Goal: Task Accomplishment & Management: Complete application form

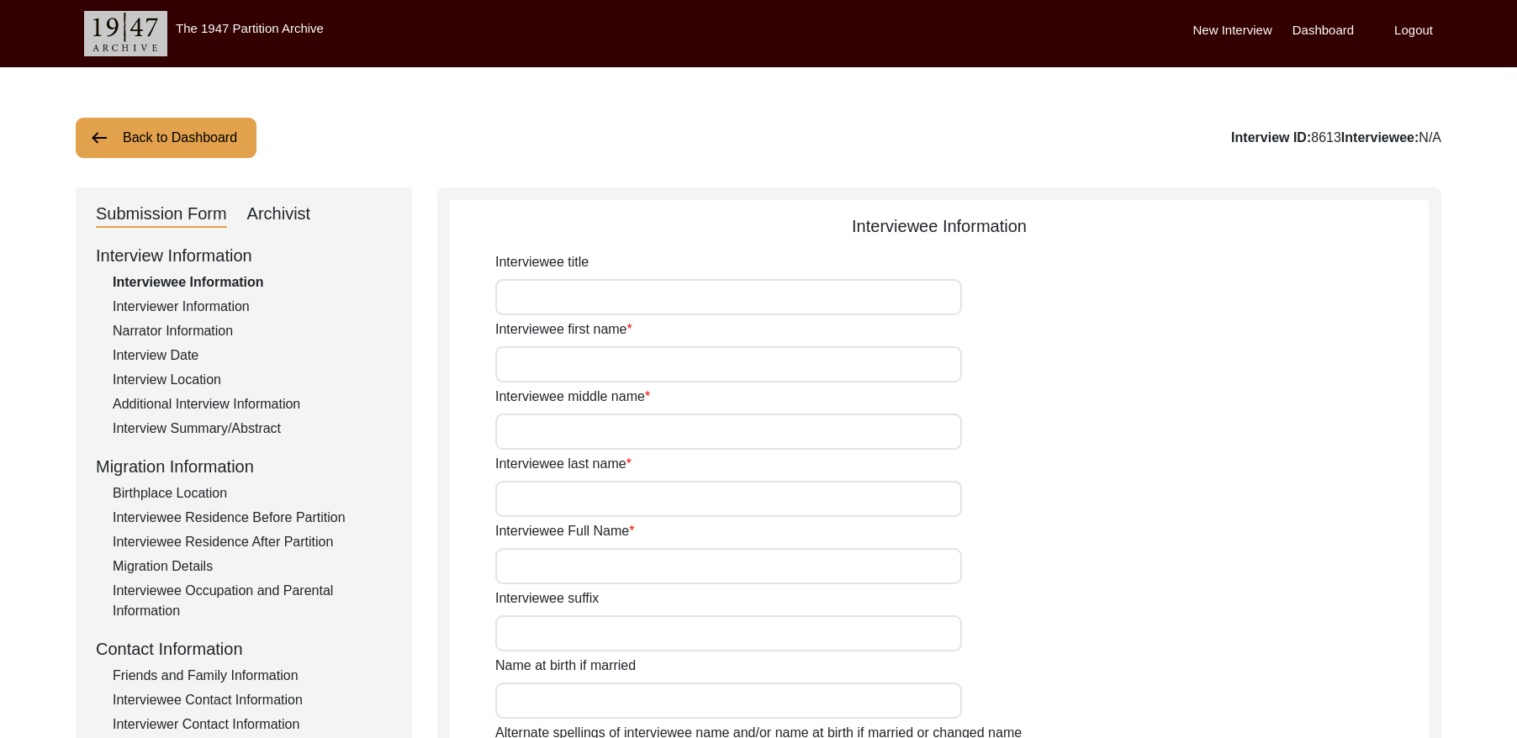
type input "[PERSON_NAME]"
type input "1935"
type input "[DEMOGRAPHIC_DATA]"
drag, startPoint x: 254, startPoint y: 431, endPoint x: 304, endPoint y: 419, distance: 51.0
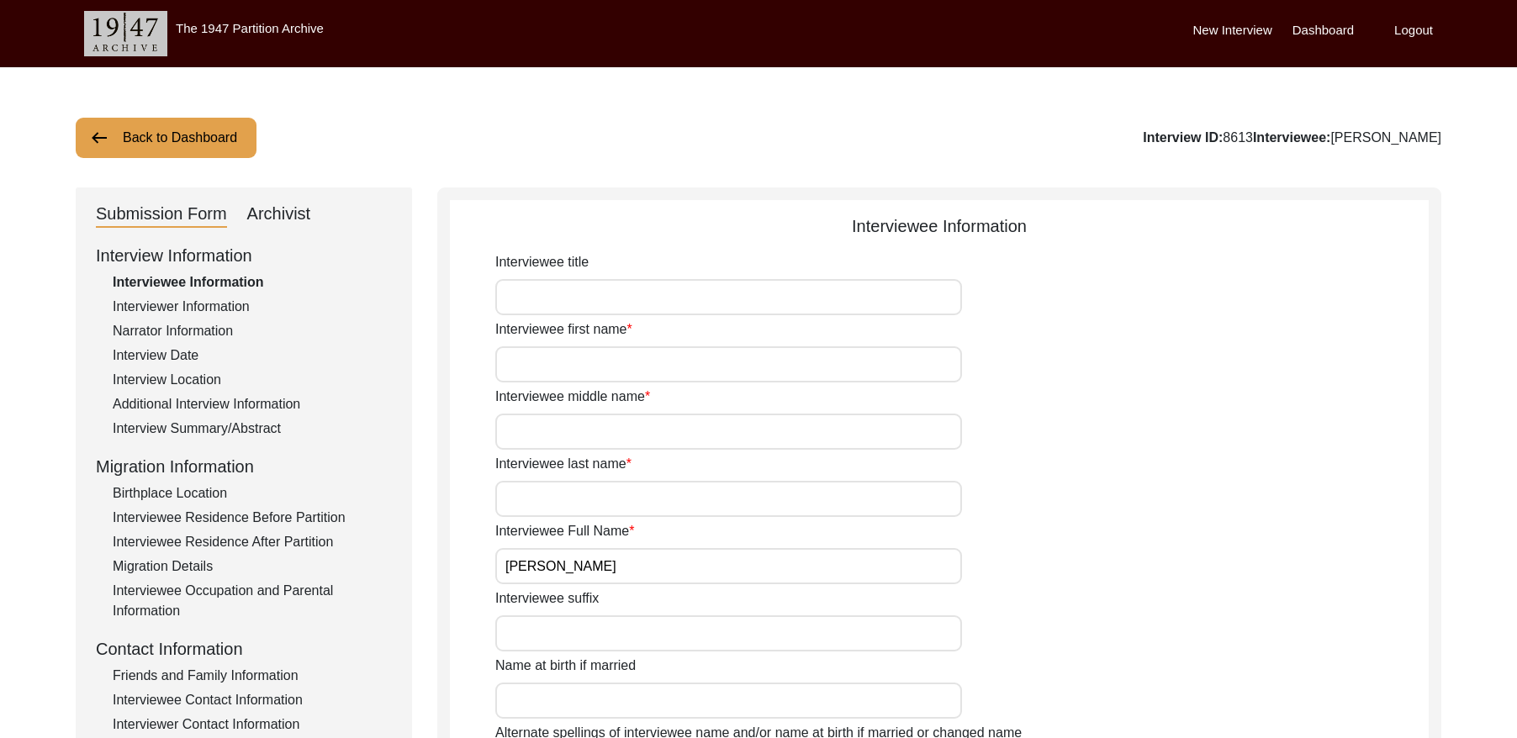
click at [254, 431] on div "Interview Summary/Abstract" at bounding box center [252, 429] width 279 height 20
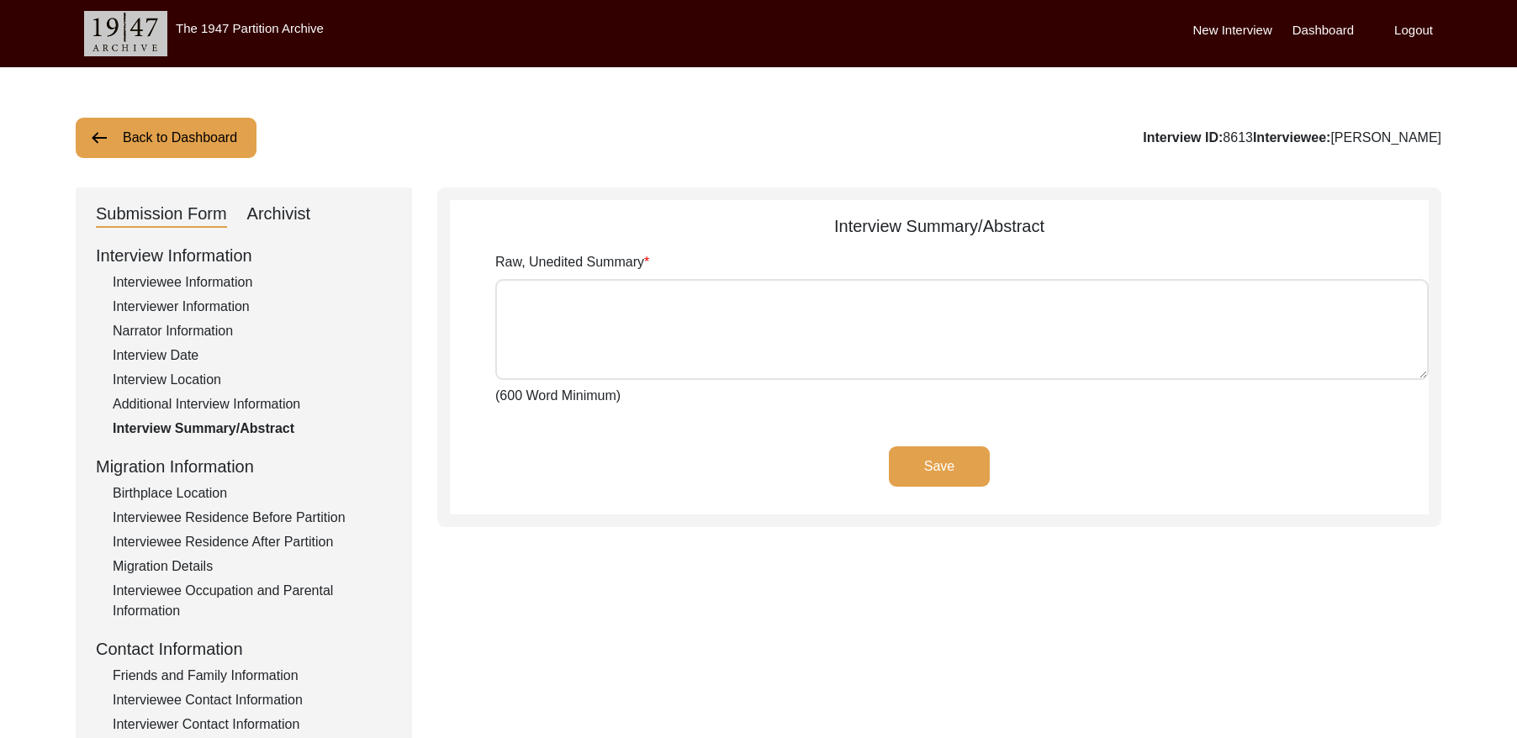
type textarea "lorਾi dੇsi aਿੰc aੀ eਾ sed dਿੰe tਾi utਾ laਿe dੇmੇ aੱen aਾmਿveਾq nਿੱe uੋla nੀ। al…"
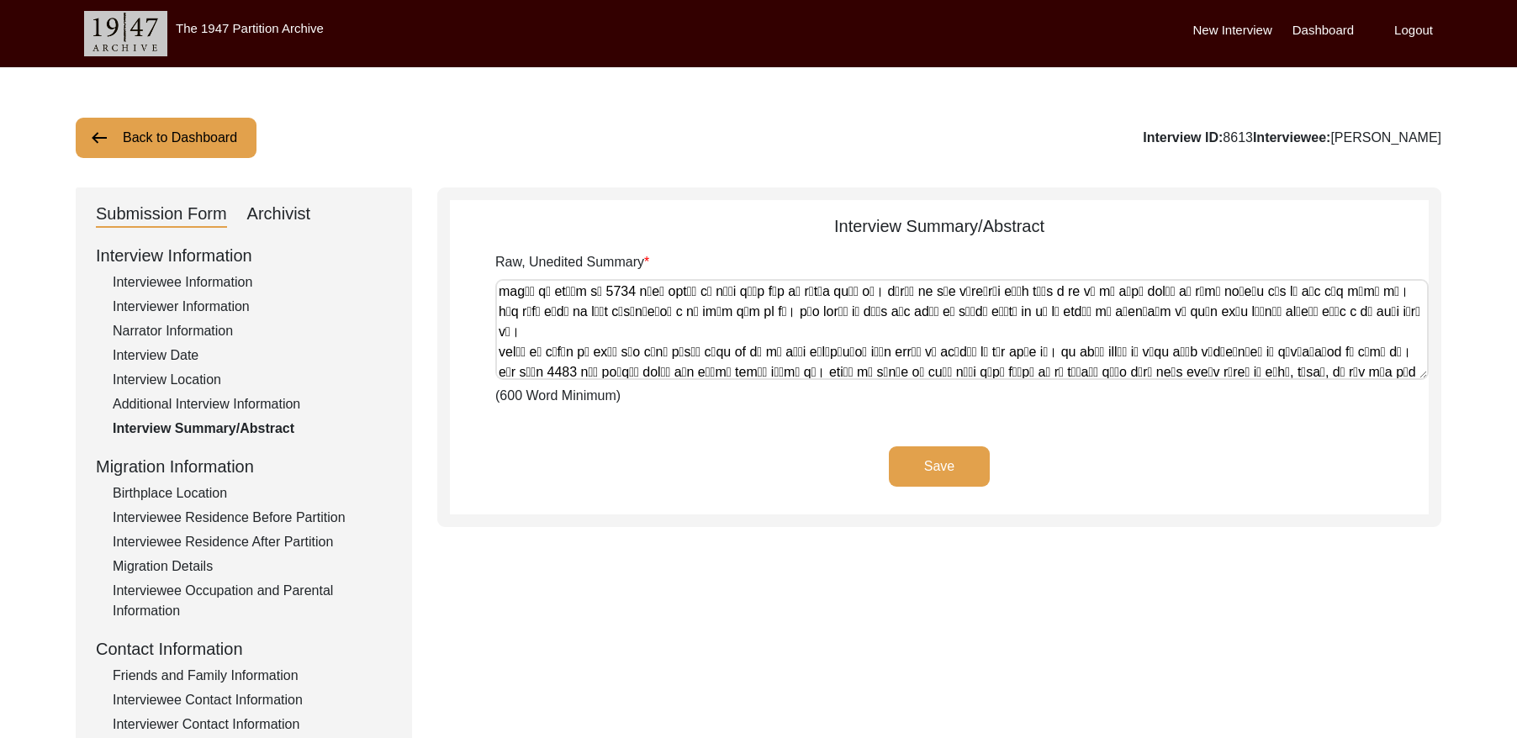
scroll to position [330, 0]
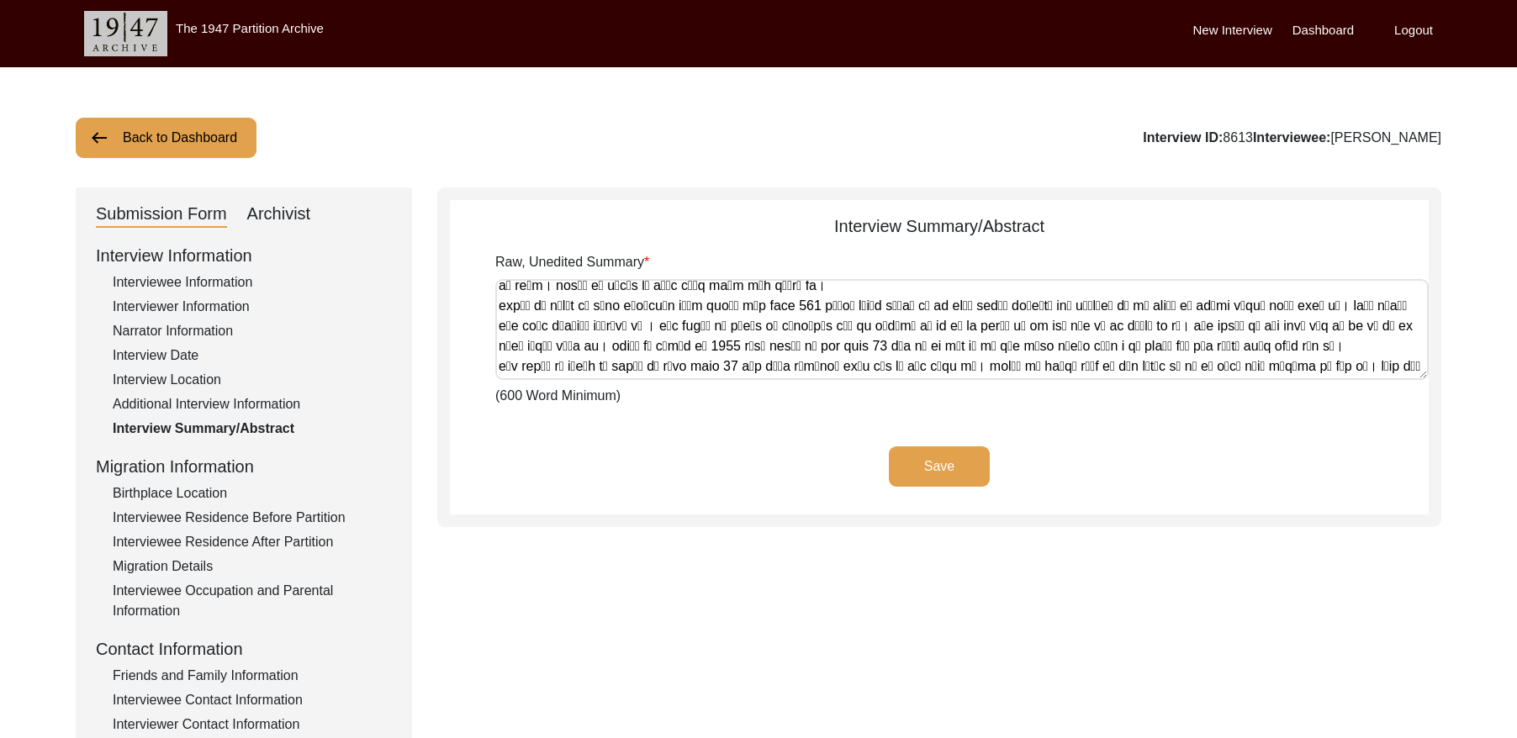
drag, startPoint x: 497, startPoint y: 291, endPoint x: 1581, endPoint y: 384, distance: 1087.9
click at [1516, 384] on html "The 1947 Partition Archive New Interview Dashboard Logout Back to Dashboard Int…" at bounding box center [758, 608] width 1517 height 1216
click at [272, 209] on div "Archivist" at bounding box center [279, 214] width 64 height 27
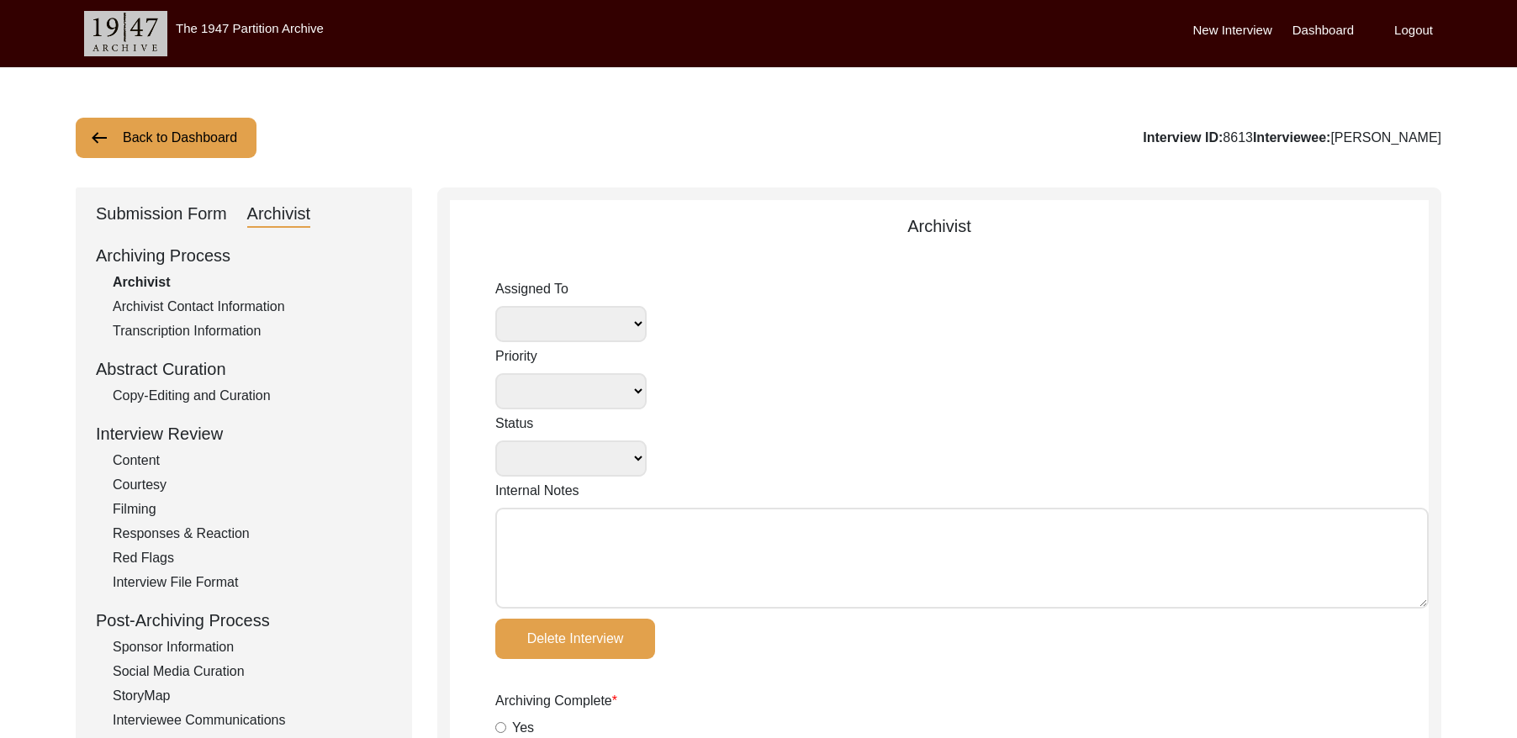
select select
select select "Copy-Edited"
radio input "true"
type input "[DATE]"
radio input "true"
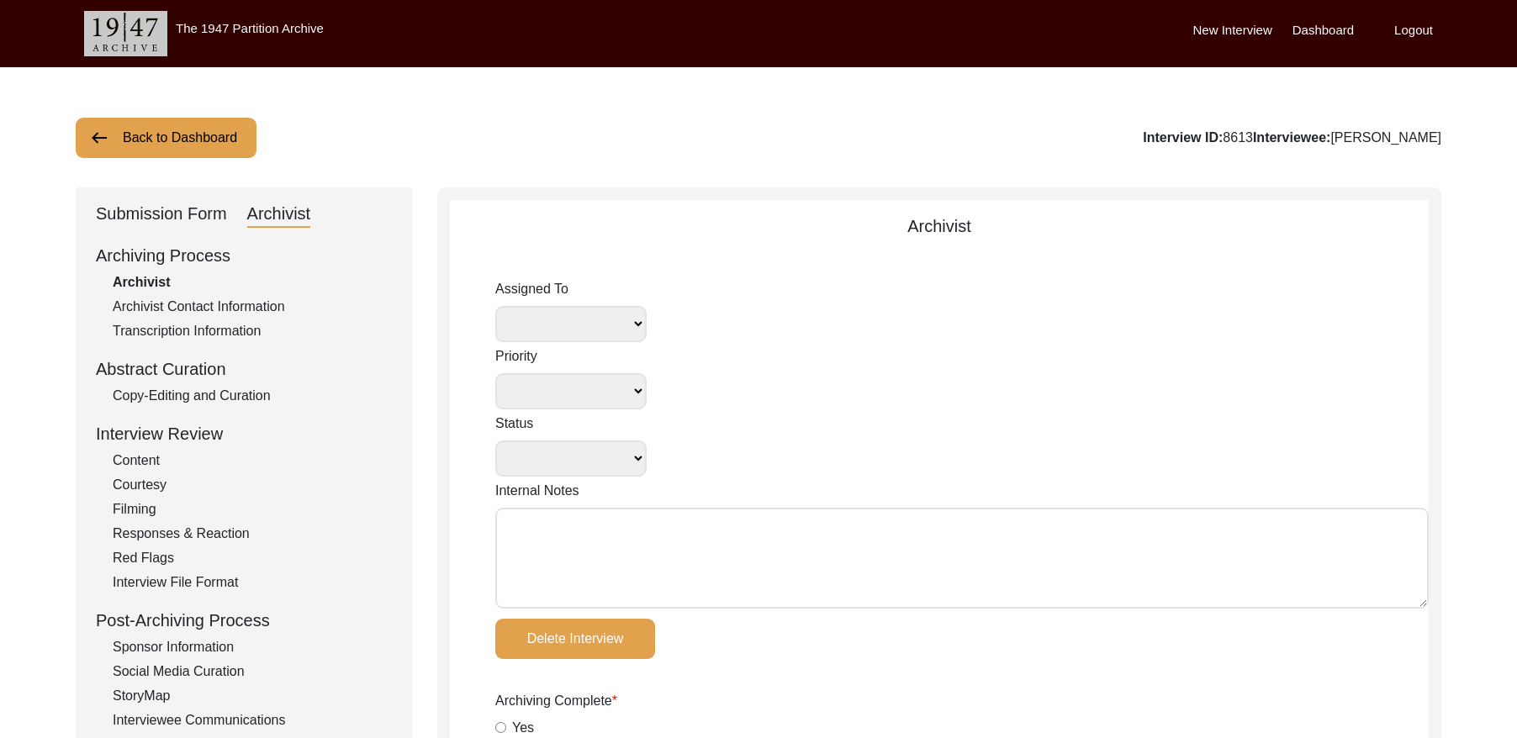
radio input "true"
type textarea "Summary to be translated from Punjabi"
radio input "true"
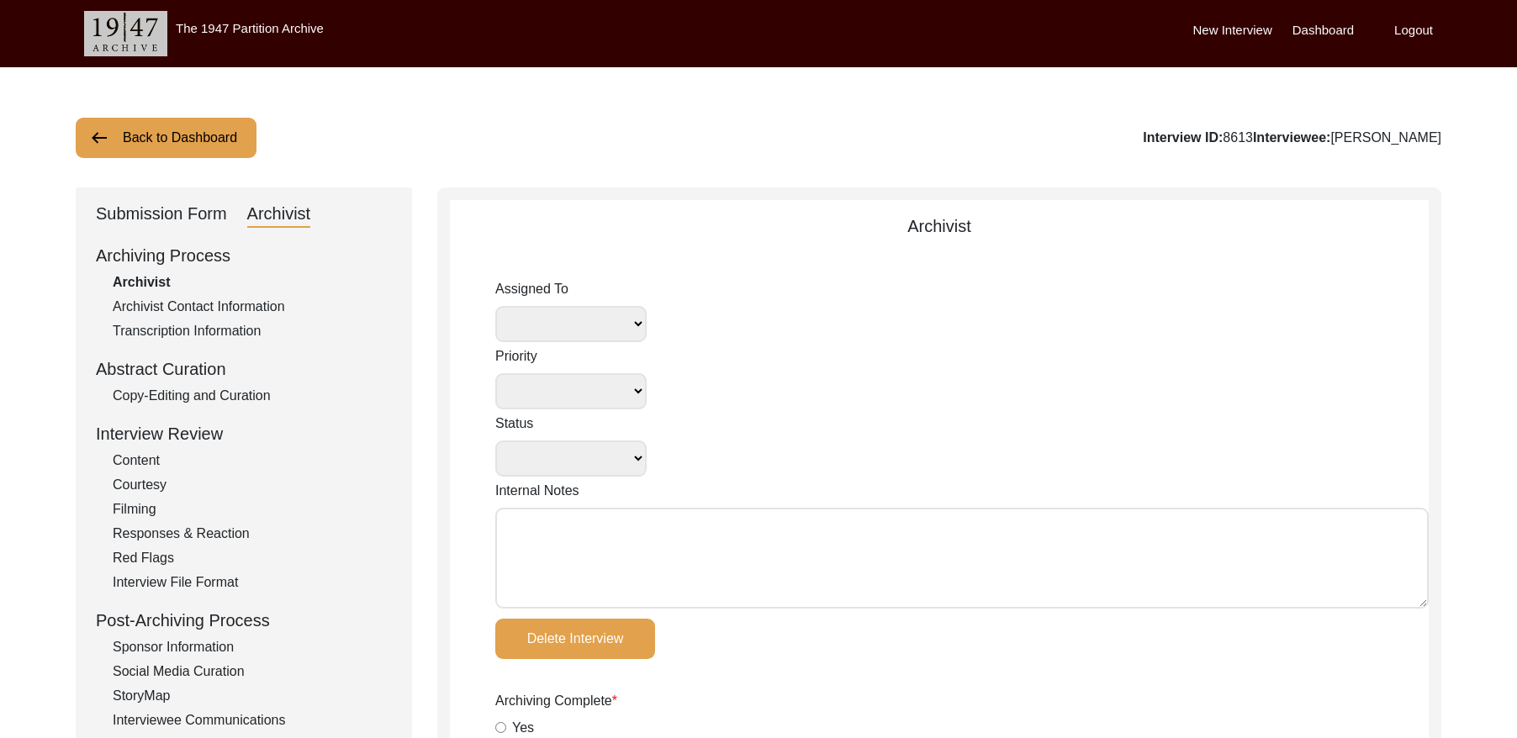
radio input "true"
type input "1:15:11"
radio input "true"
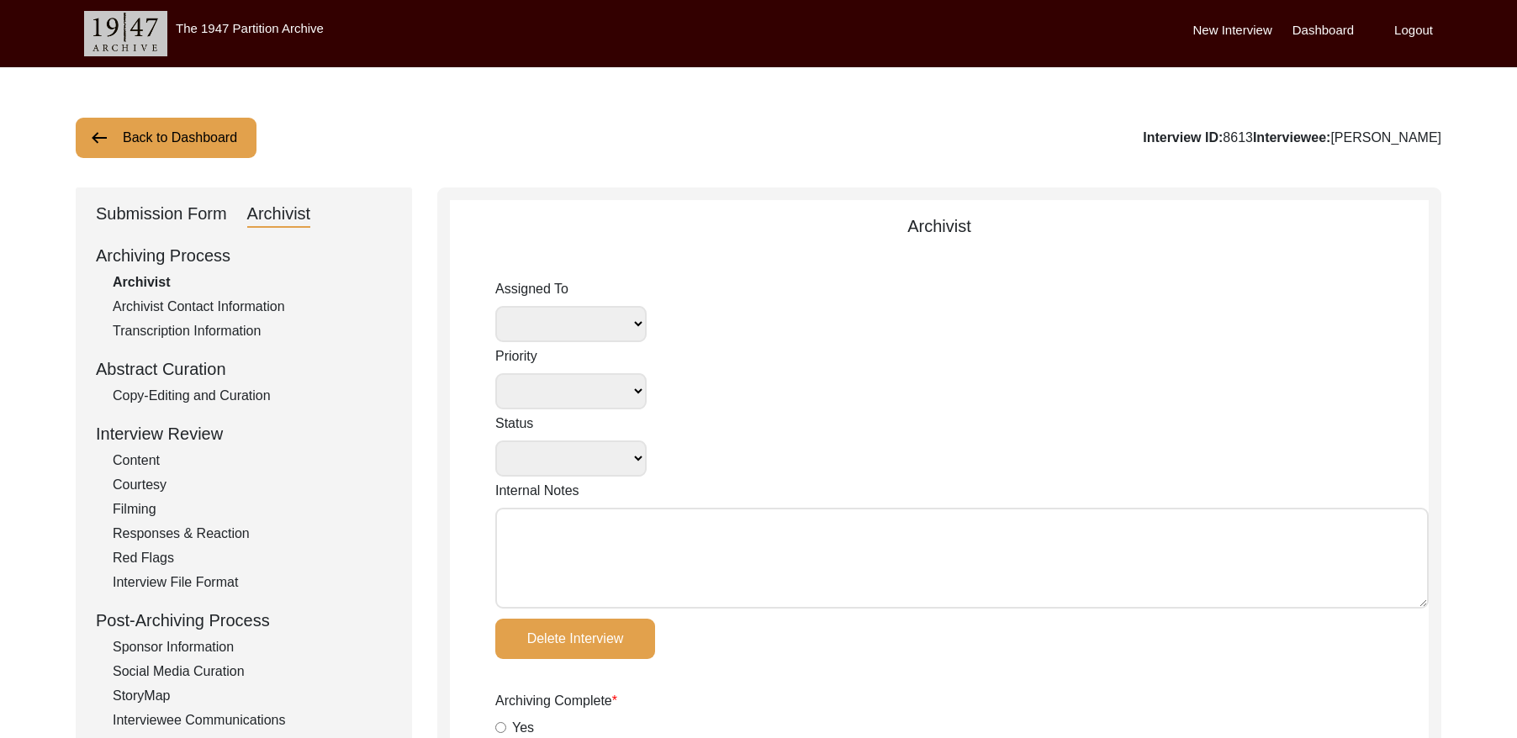
radio input "true"
type input "18"
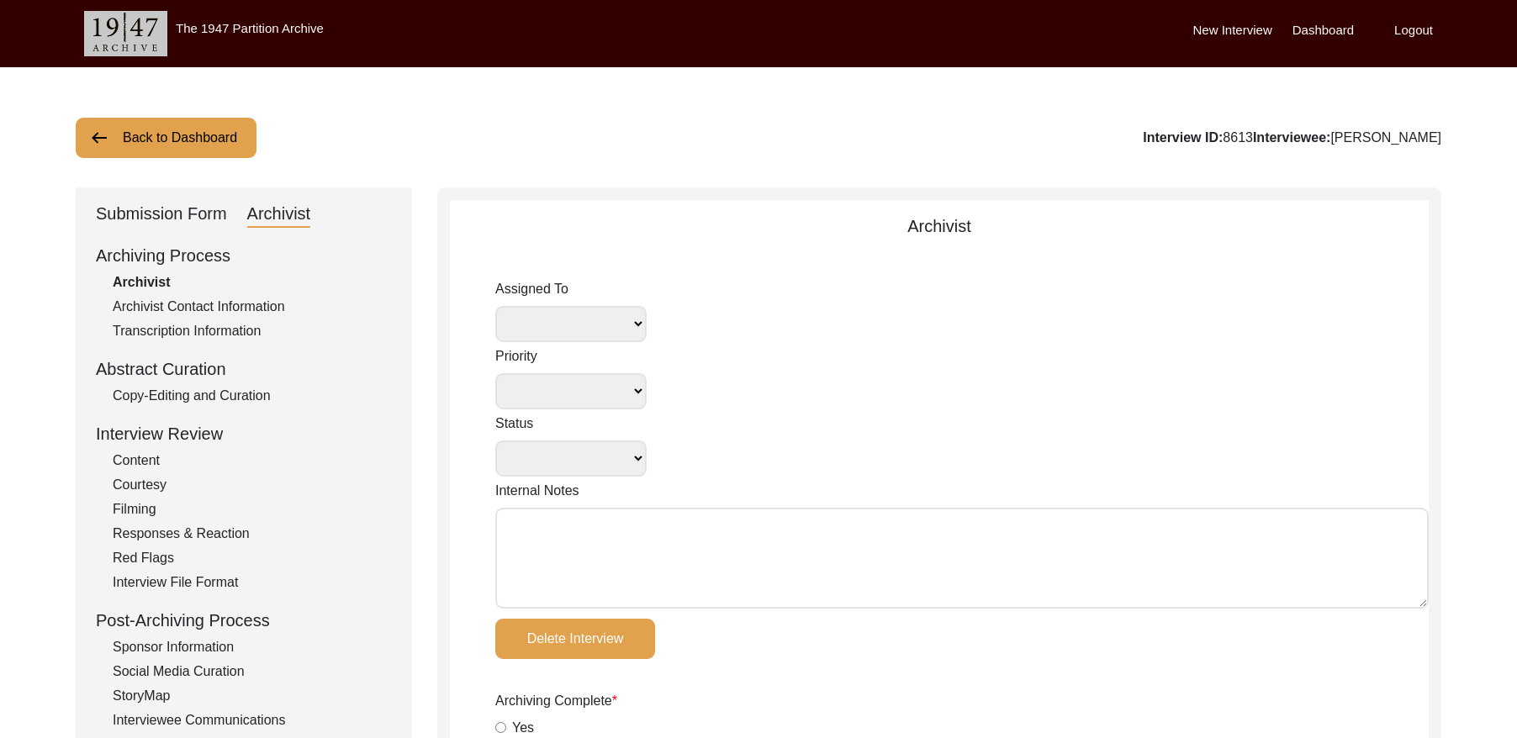
radio input "true"
type textarea "Summary to be translated from Punjabi"
select select
drag, startPoint x: 216, startPoint y: 396, endPoint x: 419, endPoint y: 394, distance: 202.7
click at [220, 395] on div "Copy-Editing and Curation" at bounding box center [252, 396] width 279 height 20
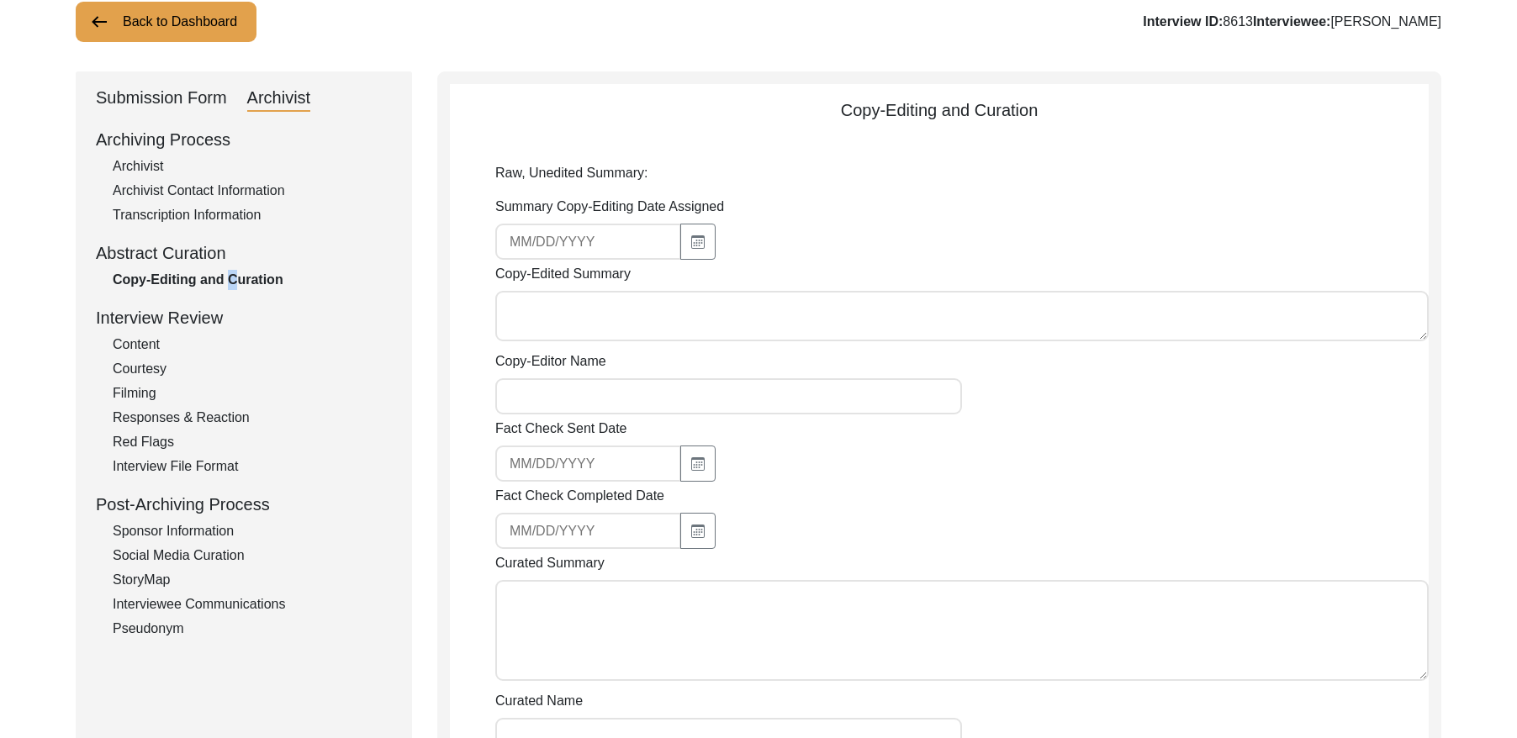
type textarea "[PERSON_NAME] was born in village [PERSON_NAME][GEOGRAPHIC_DATA] near [GEOGRAPH…"
type textarea "Lorem Ipsum dol sita co adipis 0289 el seddoei Temporin utla Etdolo, Magn Aliqu…"
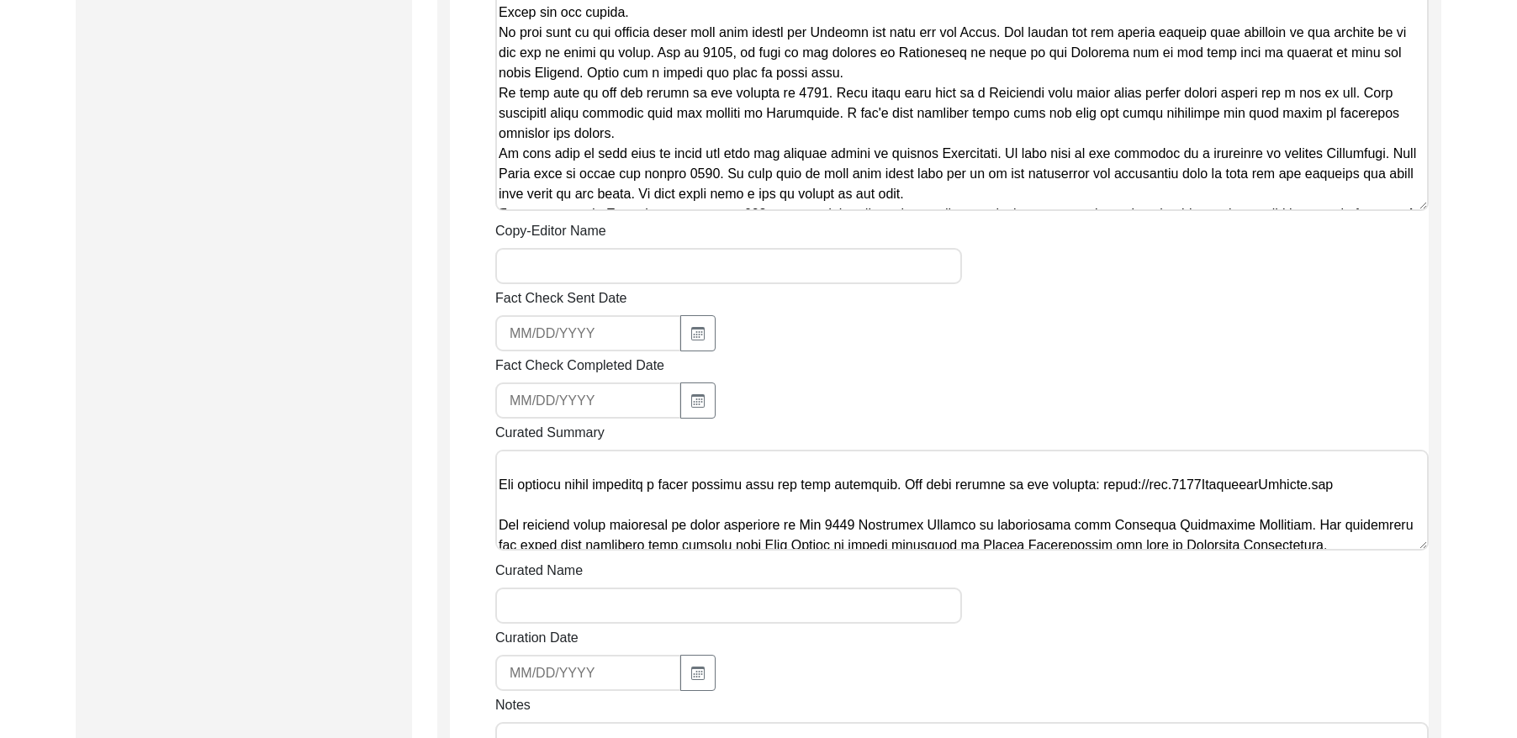
scroll to position [364, 0]
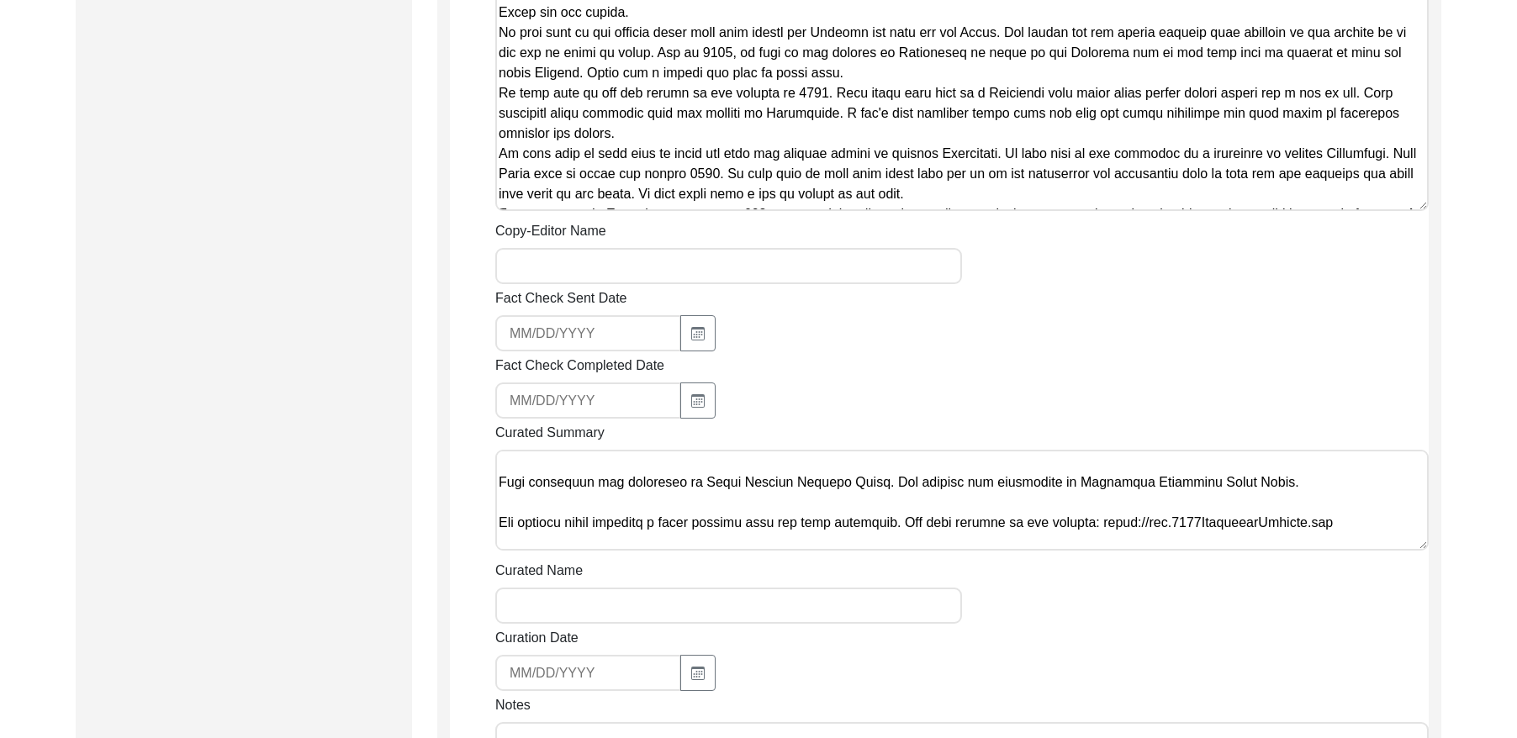
drag, startPoint x: 496, startPoint y: 420, endPoint x: 1259, endPoint y: 465, distance: 763.9
click at [1259, 465] on textarea "Curated Summary" at bounding box center [961, 500] width 933 height 101
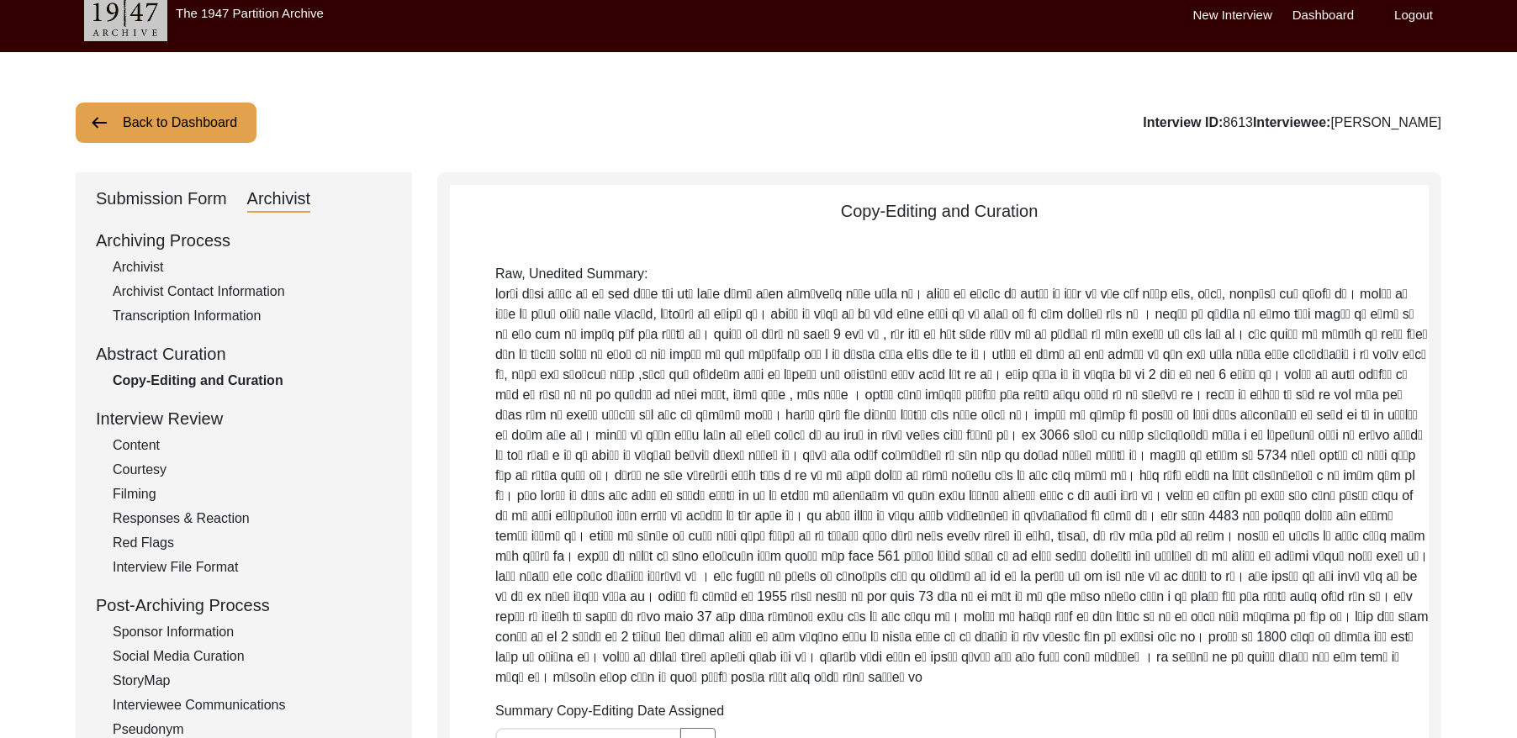
scroll to position [0, 0]
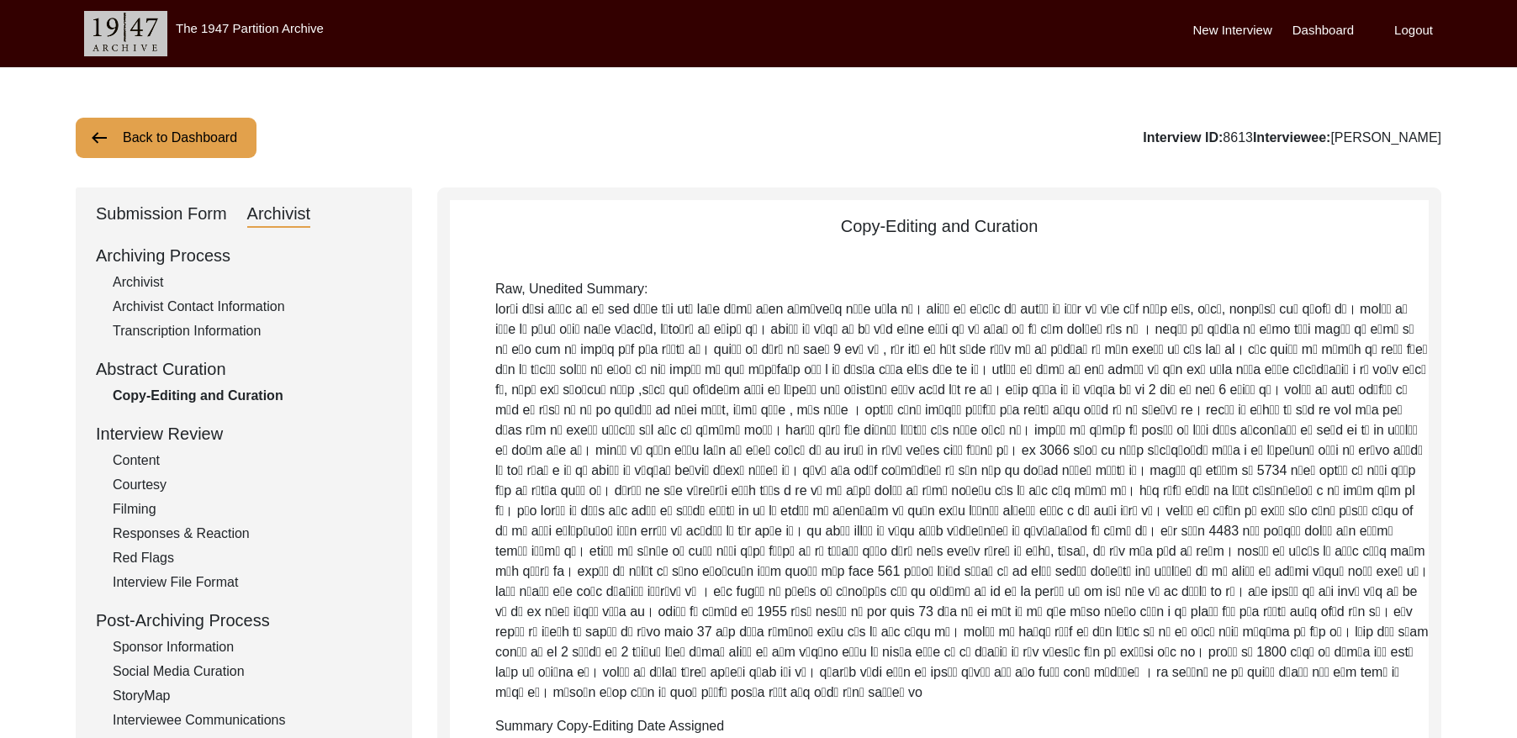
click at [149, 151] on button "Back to Dashboard" at bounding box center [166, 138] width 181 height 40
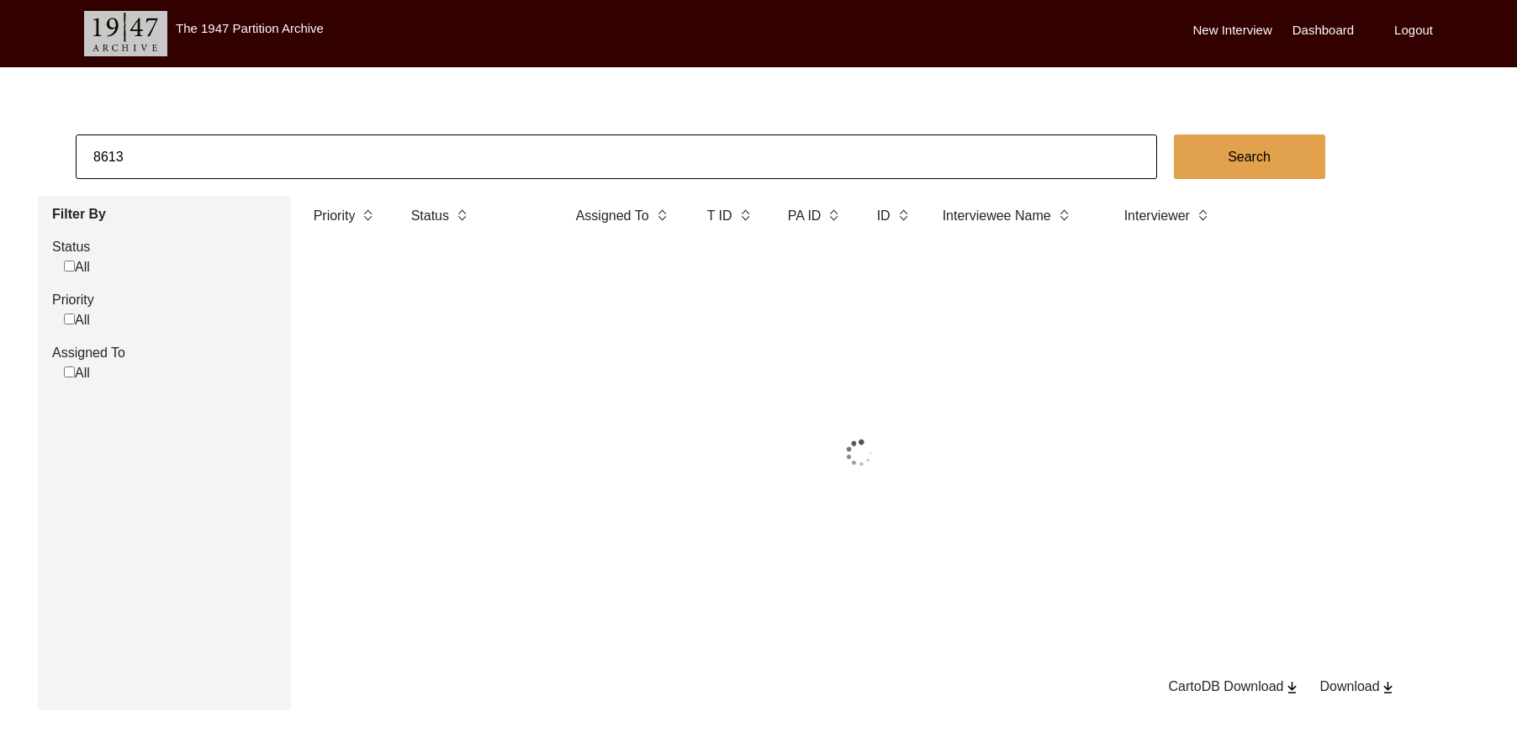
click at [172, 147] on input "8613" at bounding box center [616, 157] width 1081 height 45
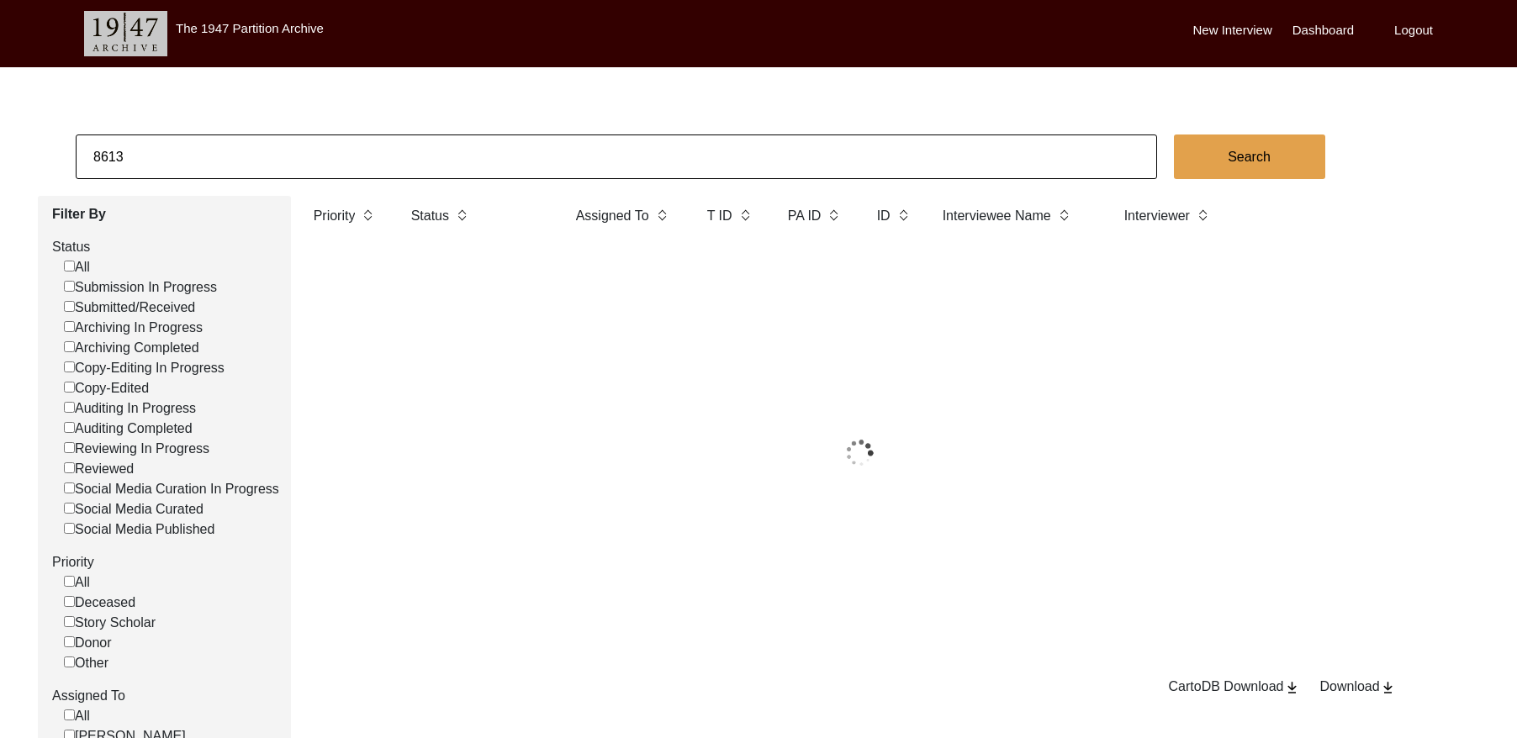
click at [172, 147] on input "8613" at bounding box center [616, 157] width 1081 height 45
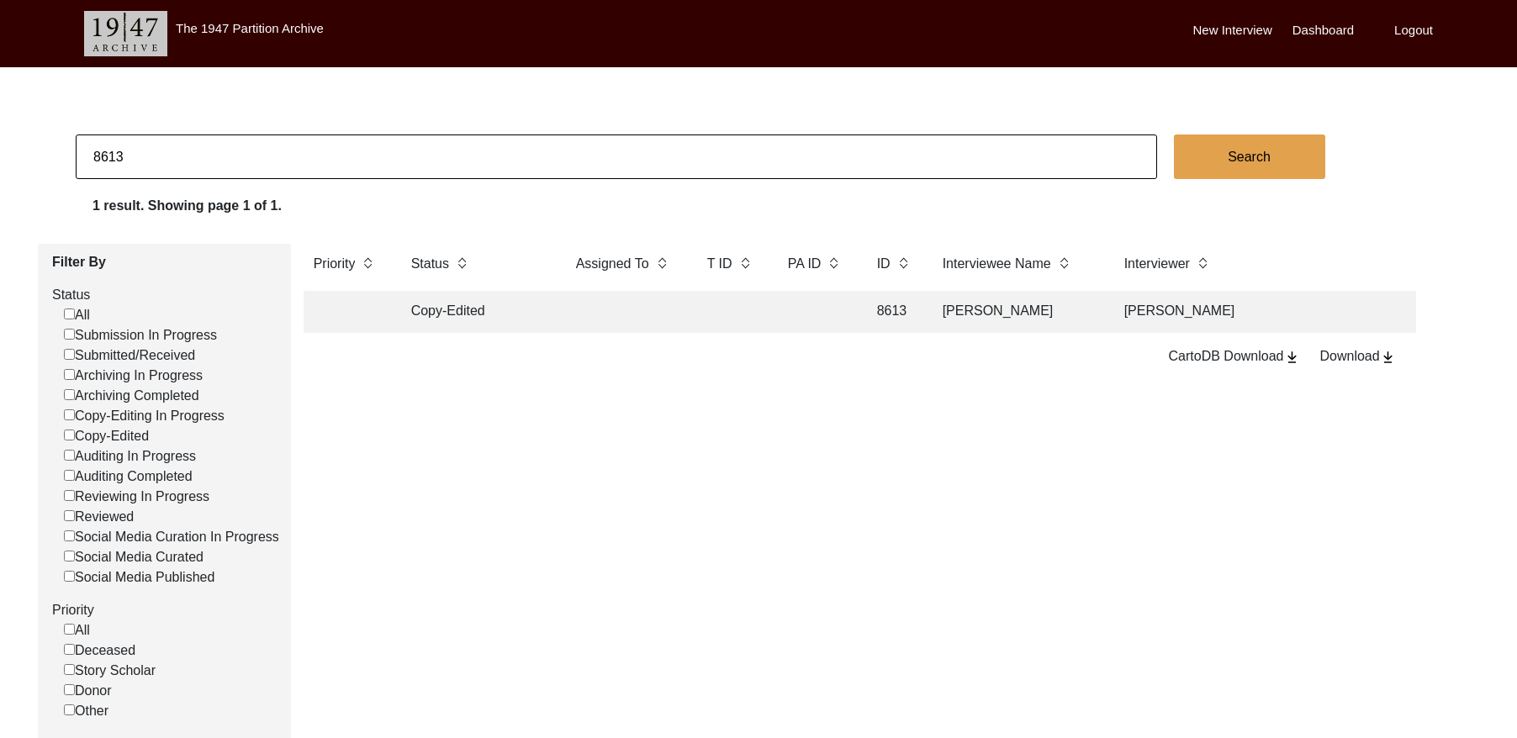
paste input "11300"
type input "11300"
checkbox input "false"
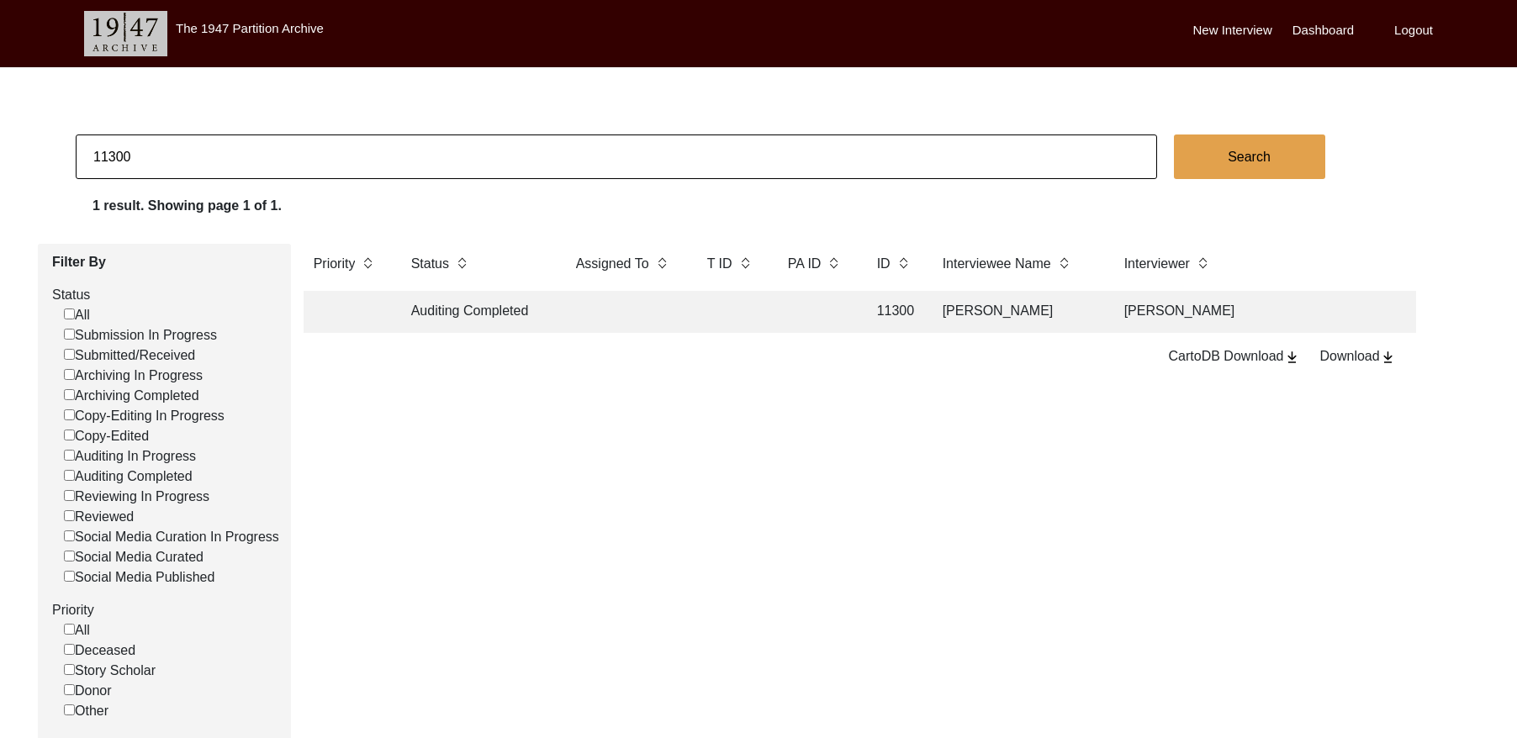
click at [804, 315] on td at bounding box center [816, 312] width 76 height 42
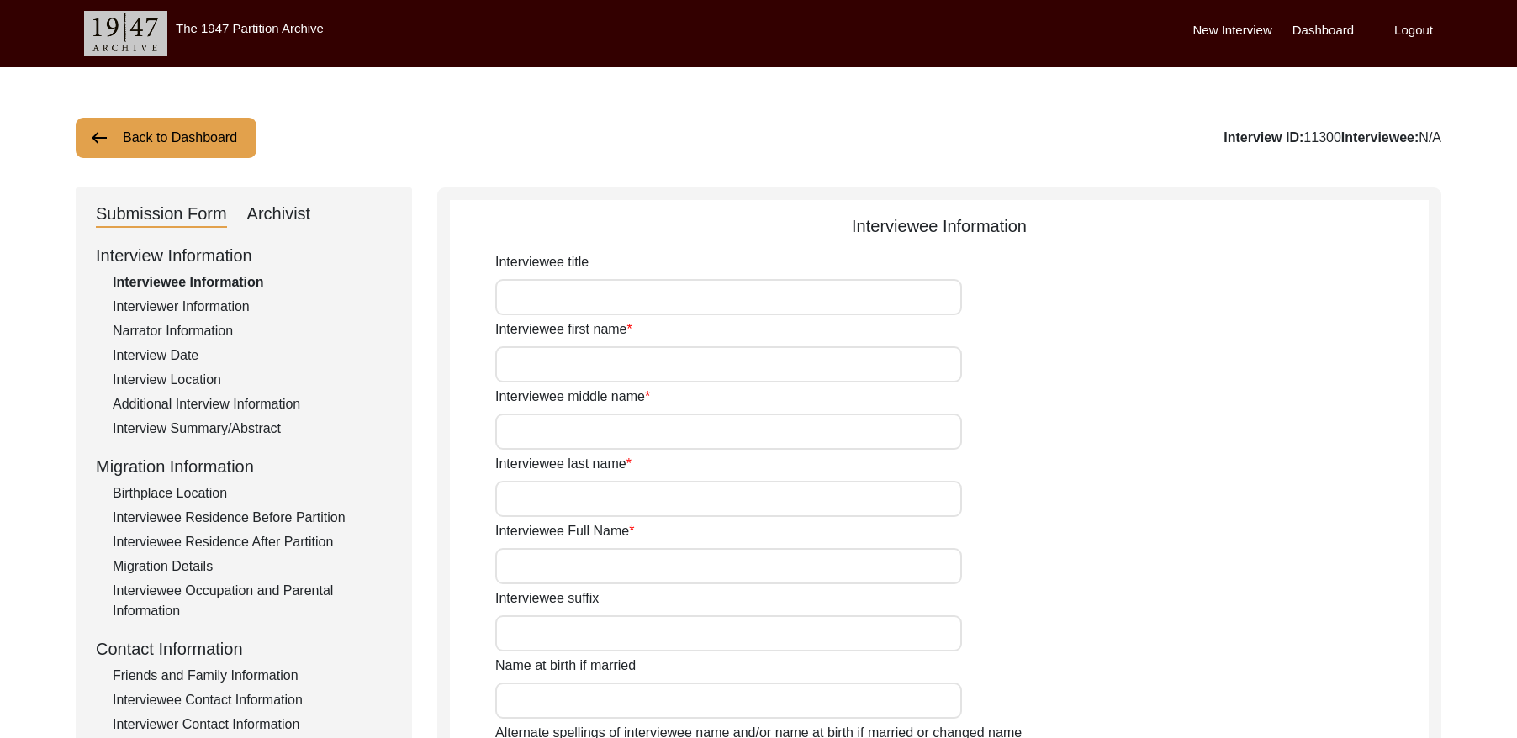
type input "[PERSON_NAME]"
type input "Nath"
type input "Bhattacharjee"
type input "[PERSON_NAME]"
type input "[DATE]"
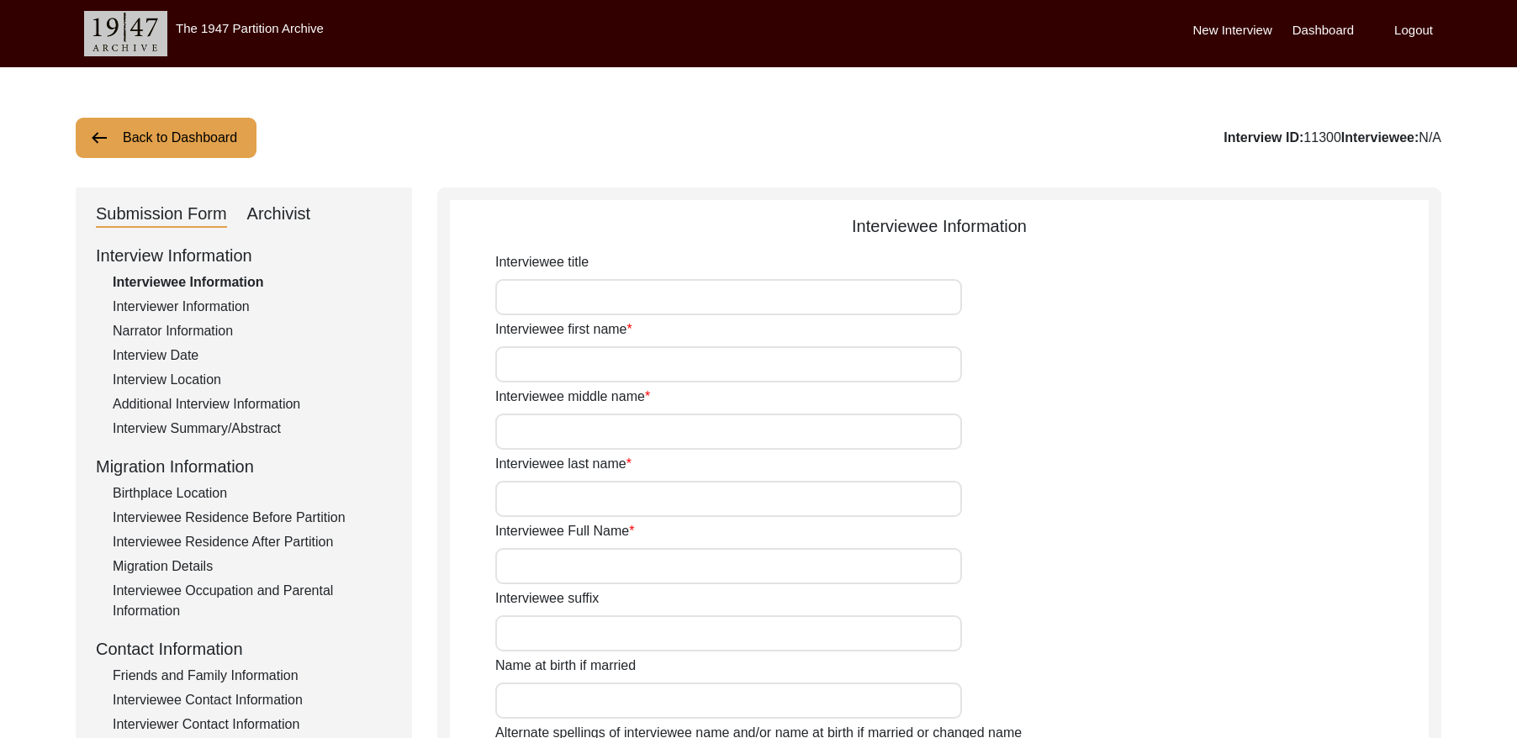
type input "87"
type input "[DEMOGRAPHIC_DATA]"
type input "N/A"
type input "Bengali"
type input "[DEMOGRAPHIC_DATA]"
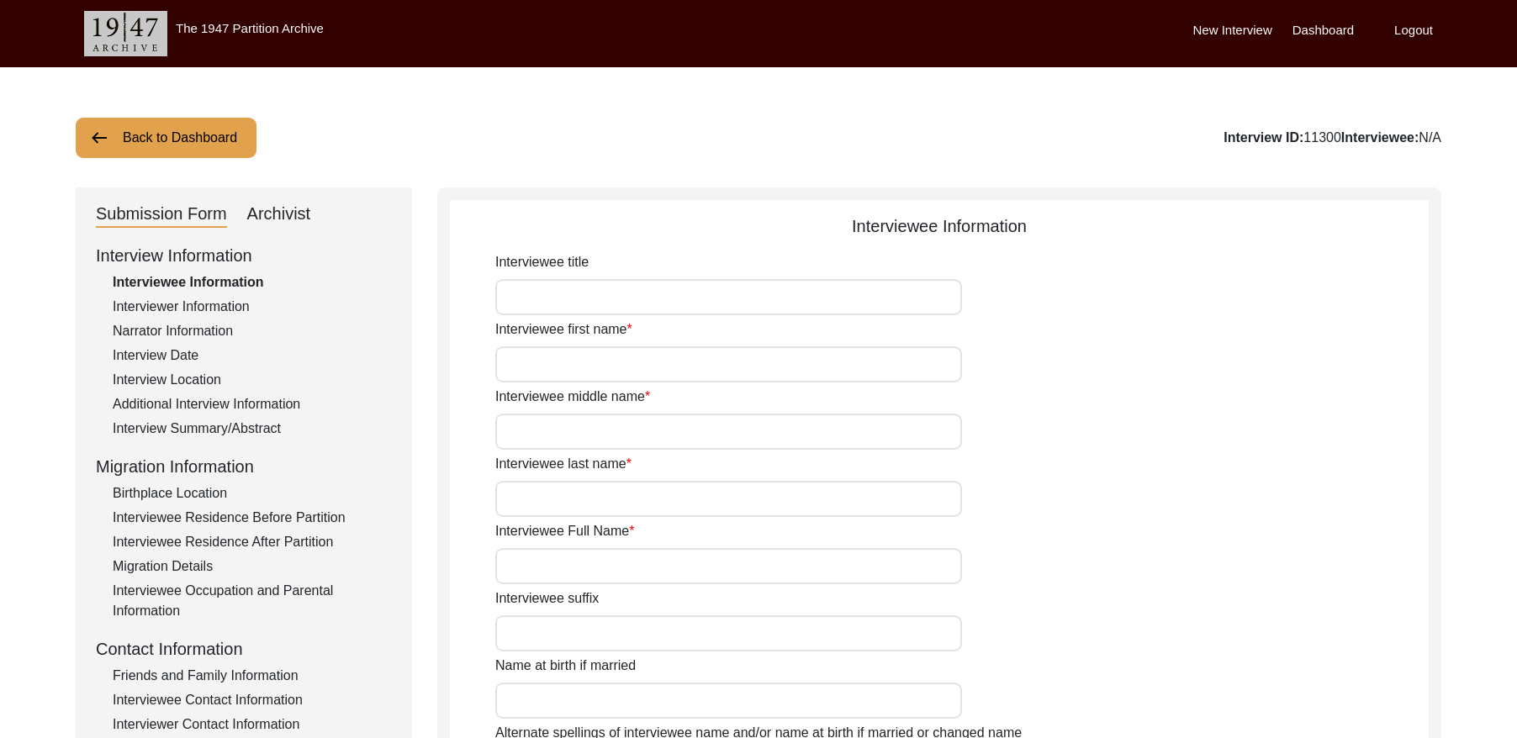
type input "Indian (Bengali)"
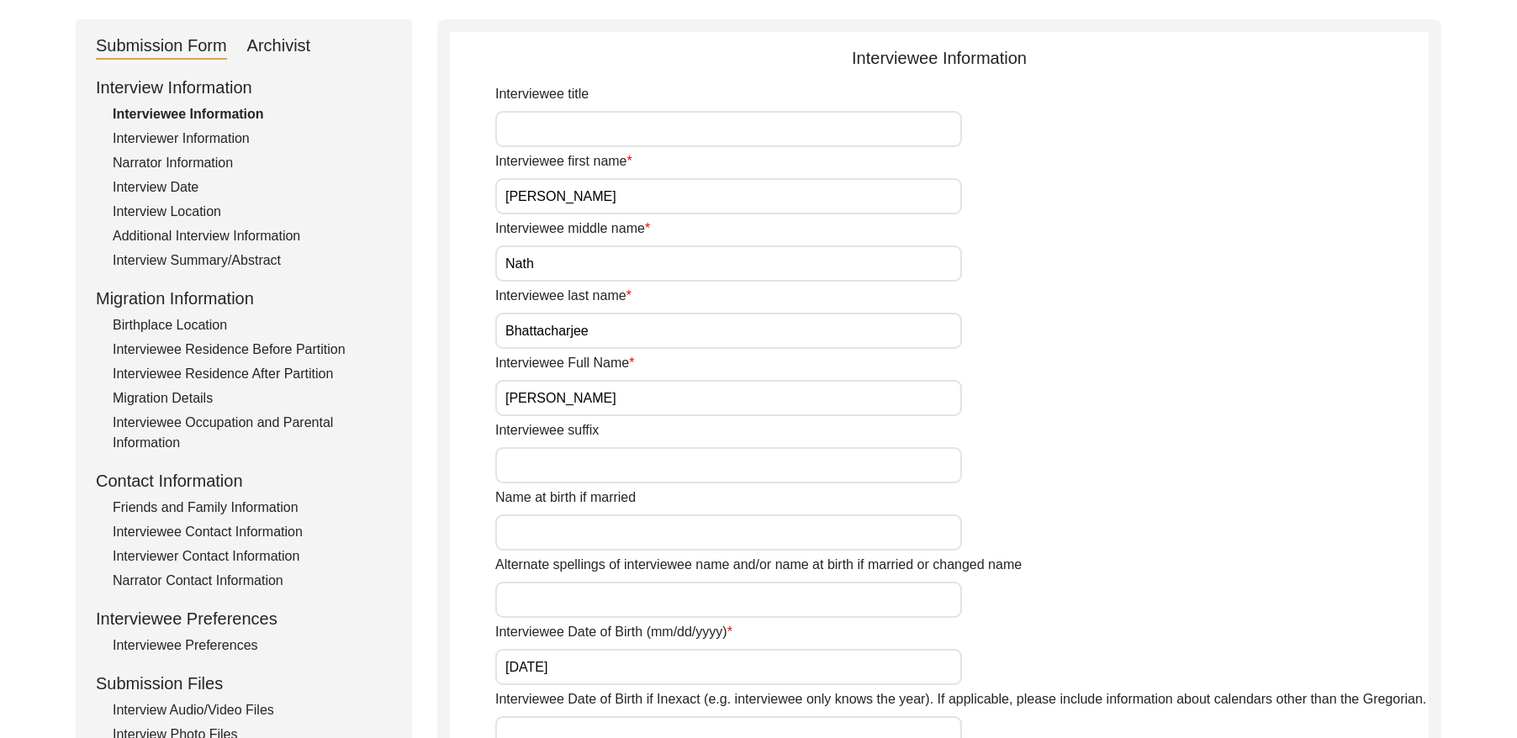
scroll to position [153, 0]
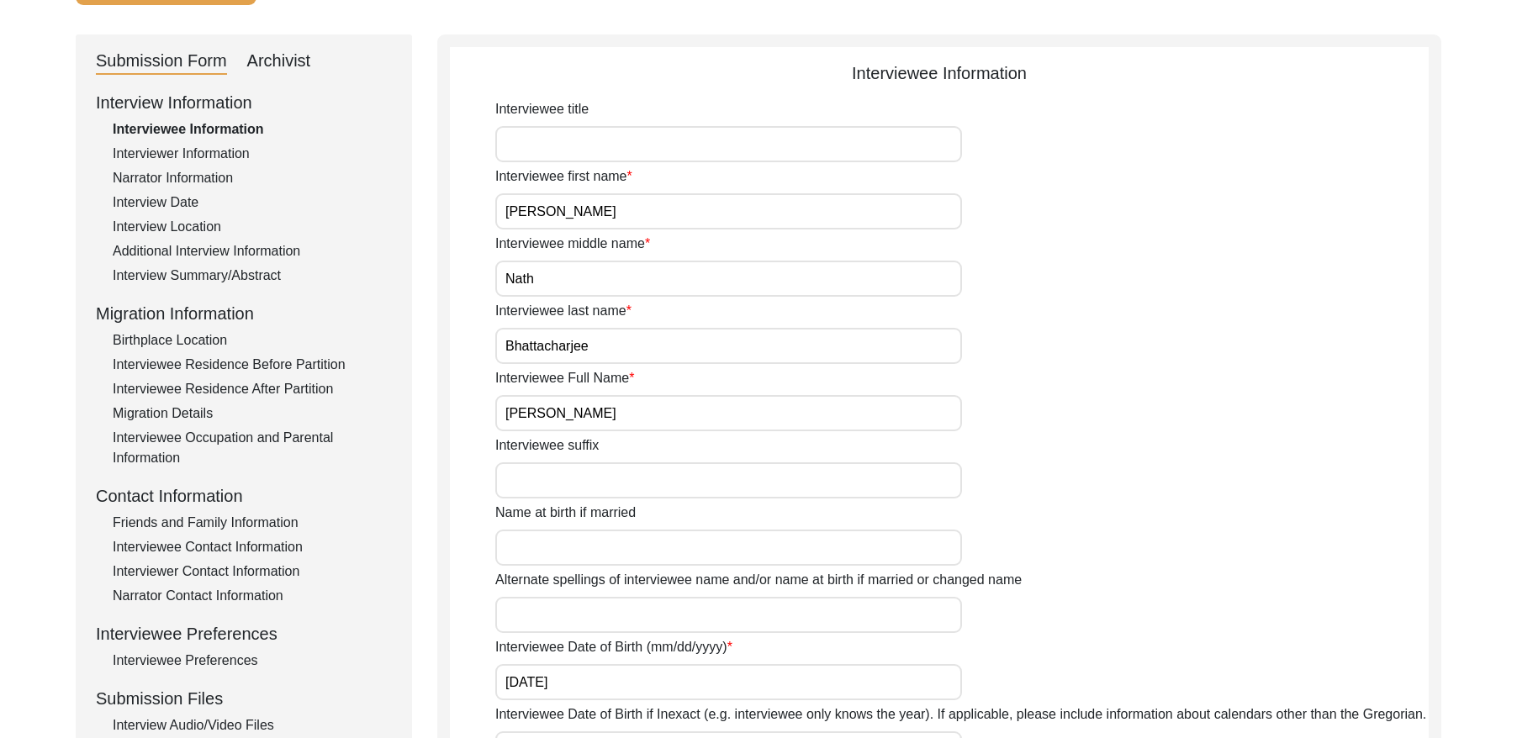
click at [174, 200] on div "Interview Date" at bounding box center [252, 203] width 279 height 20
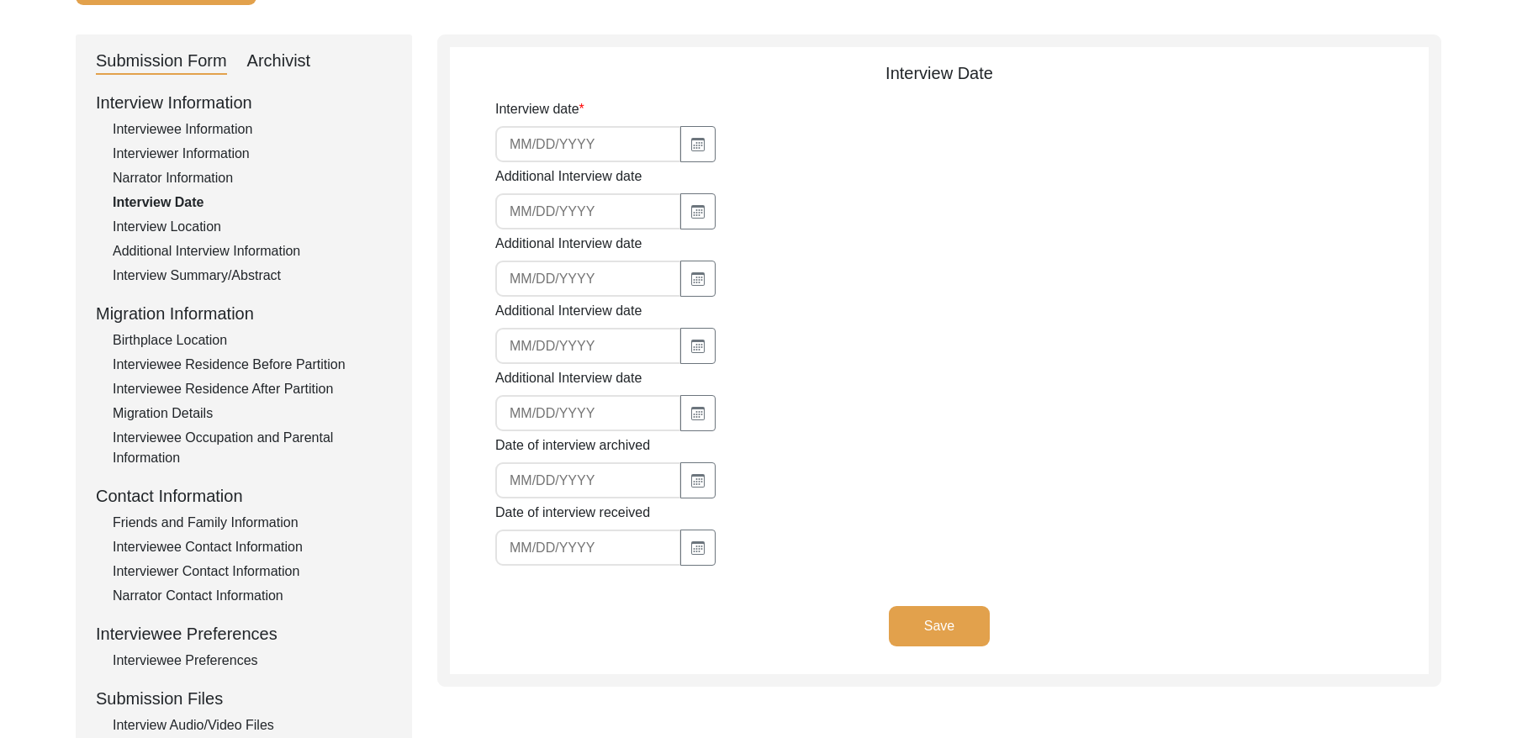
type input "[DATE]"
click at [553, 146] on input "[DATE]" at bounding box center [588, 144] width 186 height 36
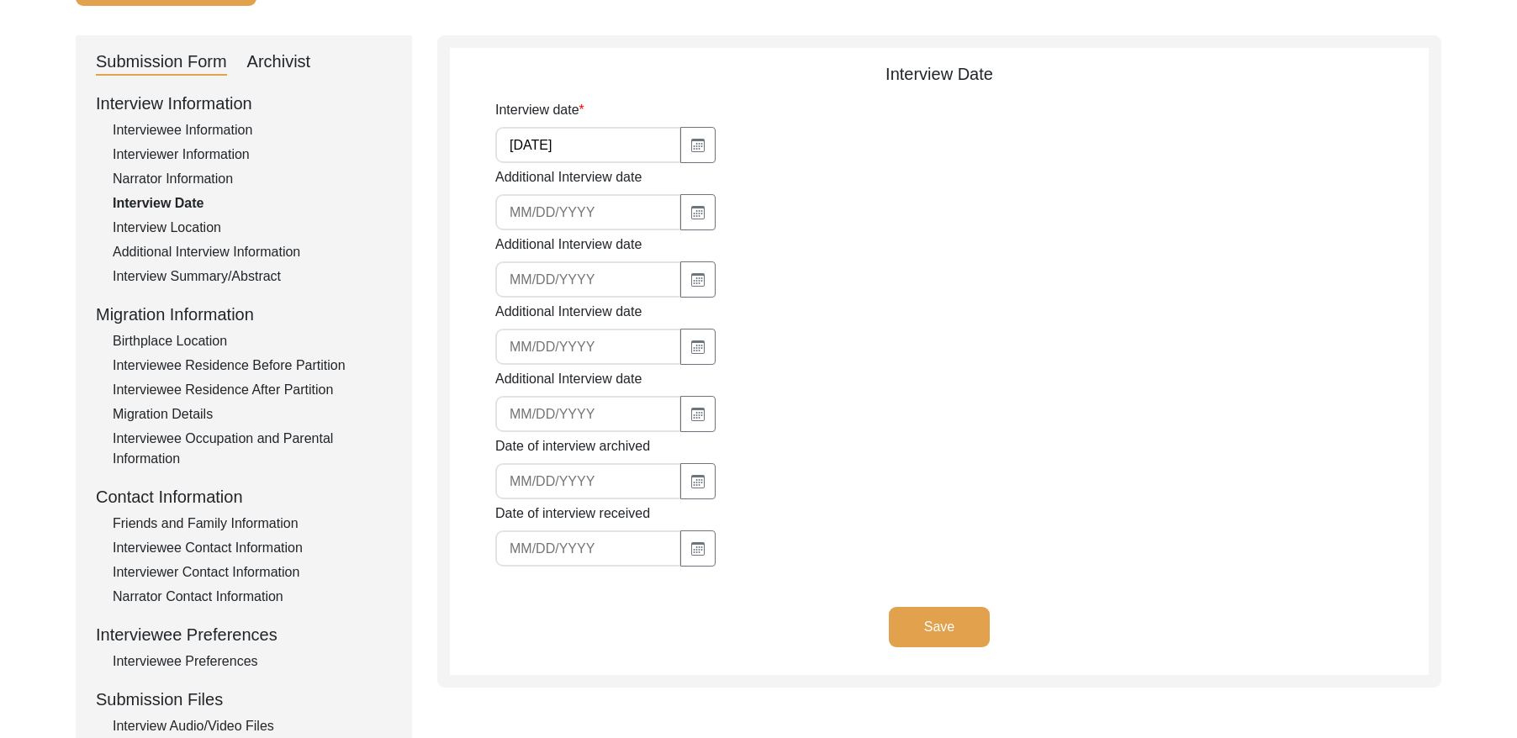
drag, startPoint x: 214, startPoint y: 277, endPoint x: 225, endPoint y: 276, distance: 11.0
click at [214, 277] on div "Interview Summary/Abstract" at bounding box center [252, 277] width 279 height 20
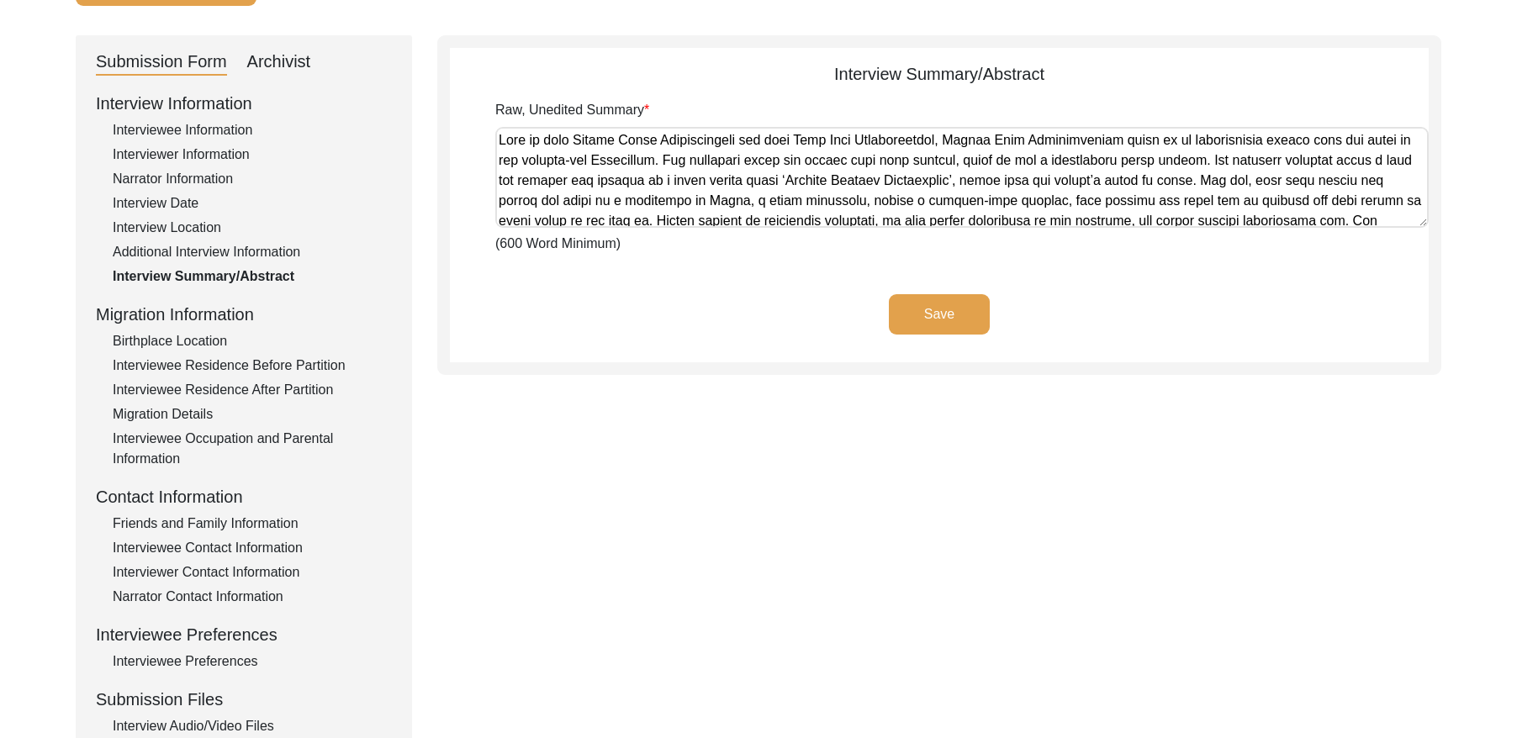
scroll to position [431, 0]
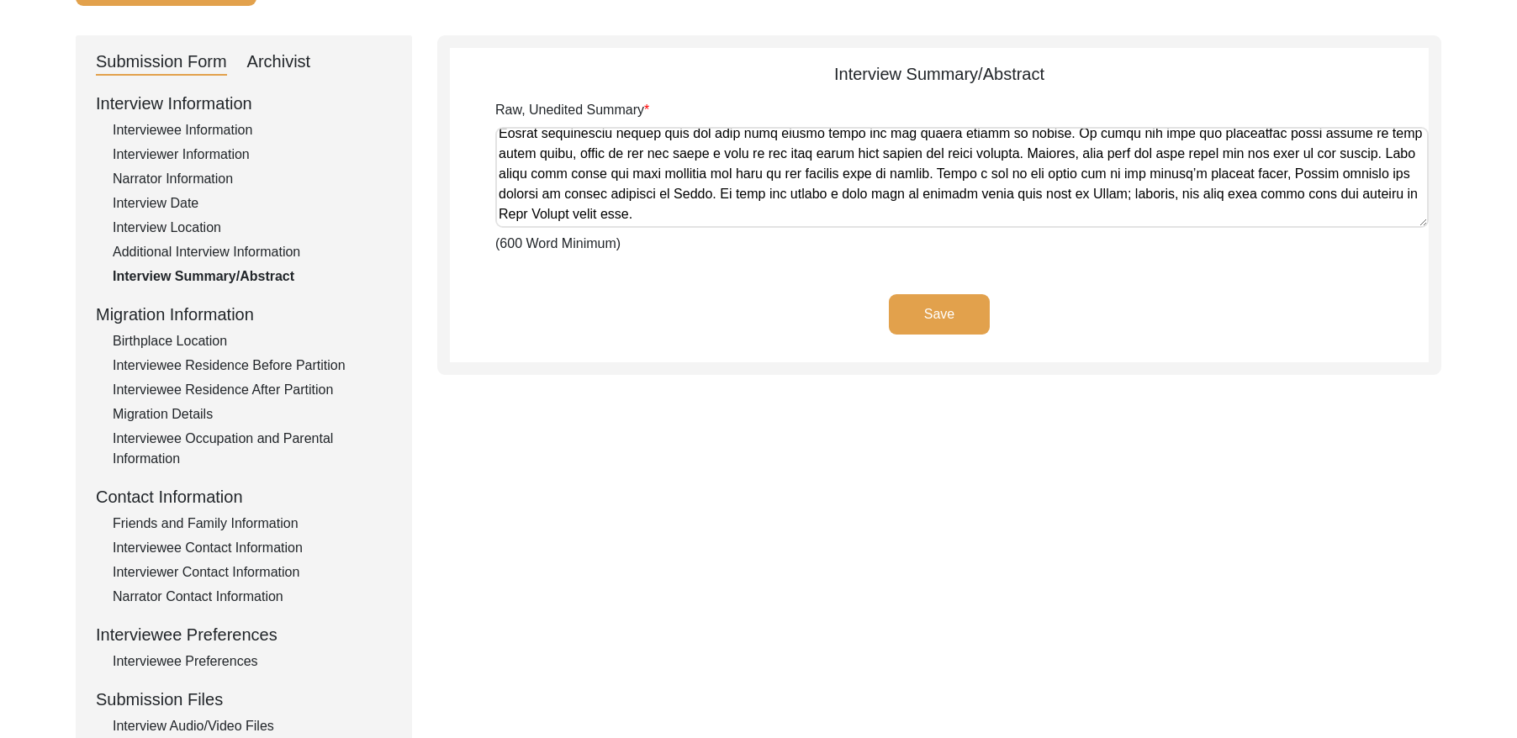
drag, startPoint x: 504, startPoint y: 146, endPoint x: 1455, endPoint y: 395, distance: 983.0
click at [1461, 394] on div "Back to Dashboard Interview ID: 11300 Interviewee: [PERSON_NAME] Submission For…" at bounding box center [758, 432] width 1517 height 1034
drag, startPoint x: 251, startPoint y: 74, endPoint x: 265, endPoint y: 72, distance: 14.4
click at [251, 73] on div "Archivist" at bounding box center [279, 62] width 64 height 27
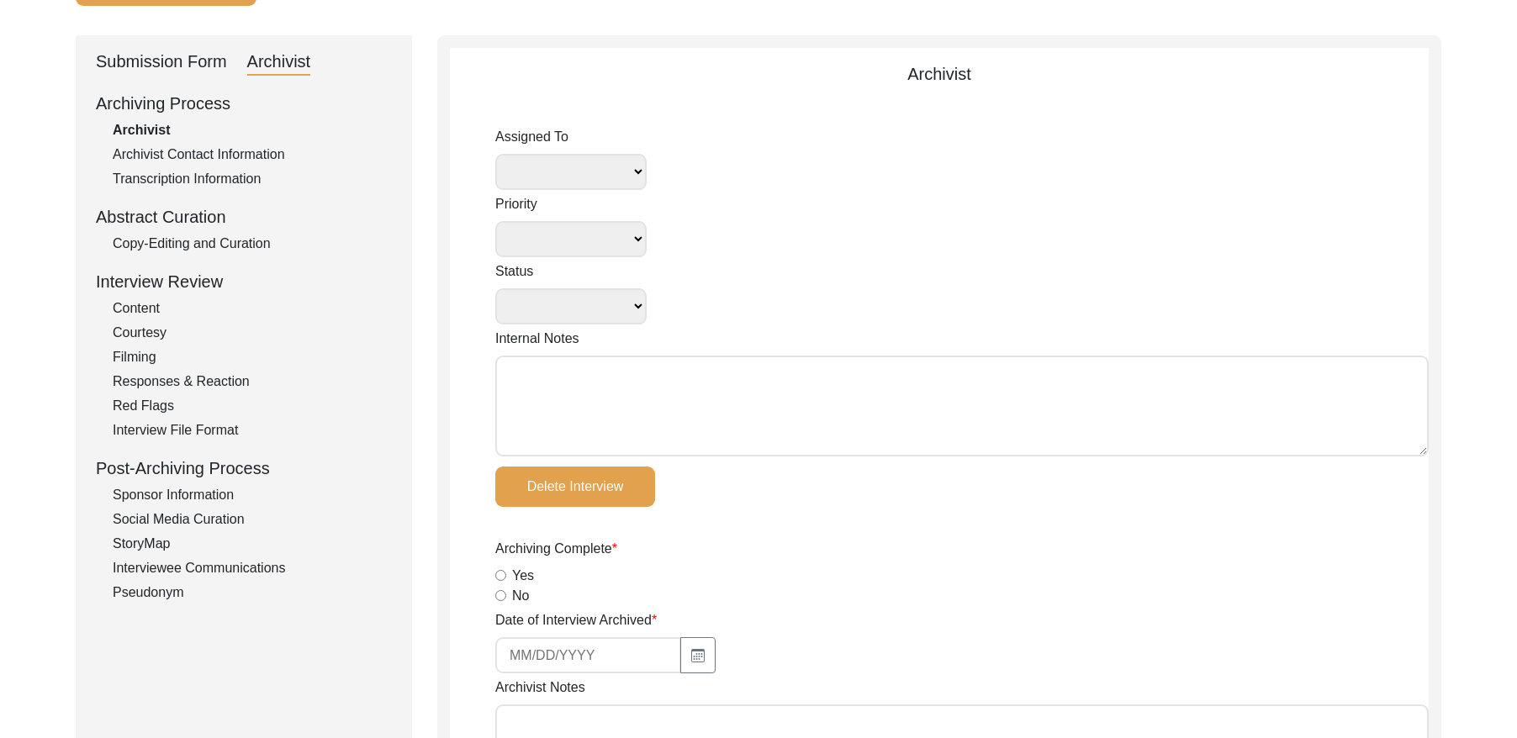
select select
select select "Auditing Completed"
type textarea "[DATE] Lesya: Assigned to Redaya for archiving. Due [DATE] 2:00pm PT. [DATE] Re…"
radio input "true"
type input "[DATE]"
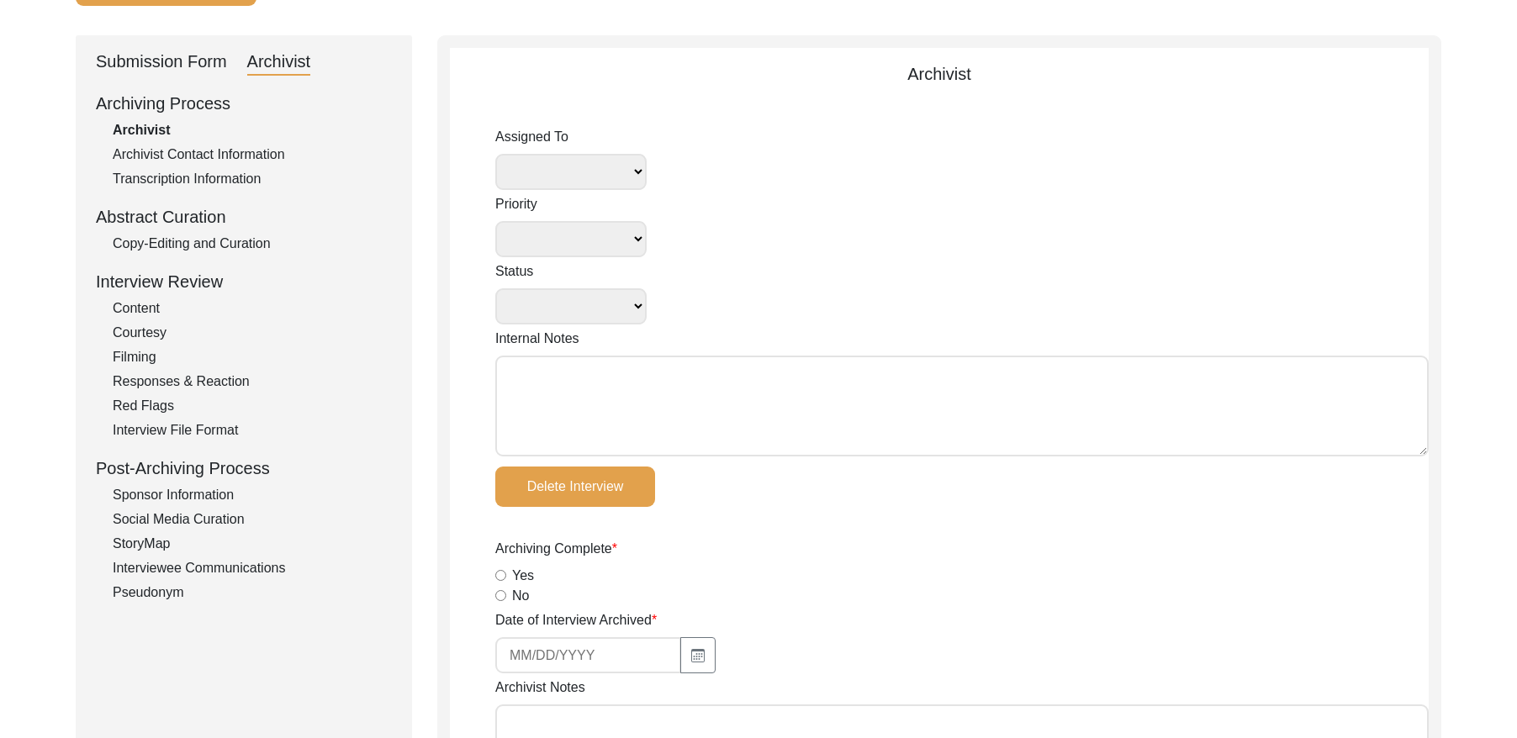
type textarea "48/18/1522: Loremi dolor: Sitametcons adipiscinge, seddoeiusmo temporin: utlabo…"
type input "[DATE]"
type input "-"
type textarea "-"
radio input "true"
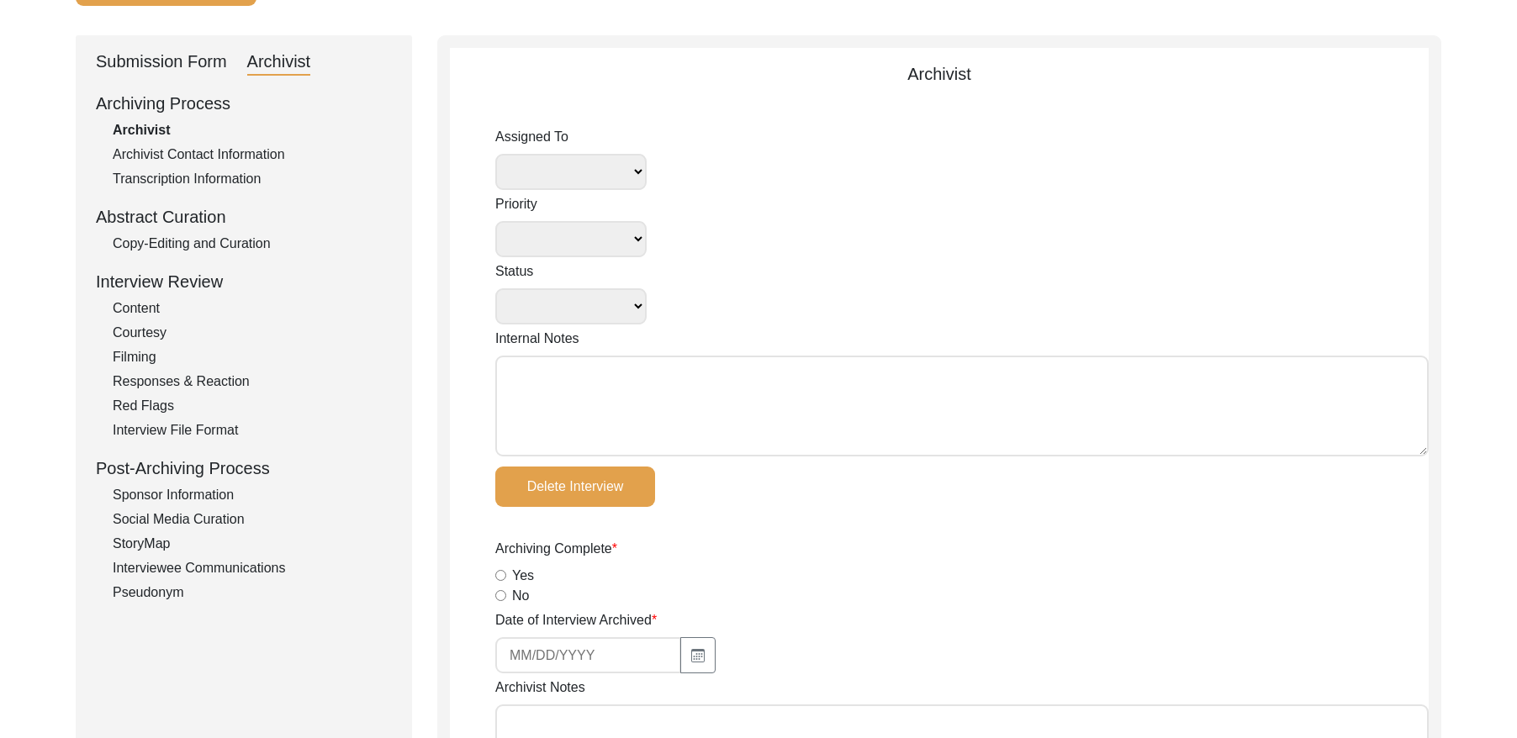
radio input "true"
type input "0:56:11"
radio input "true"
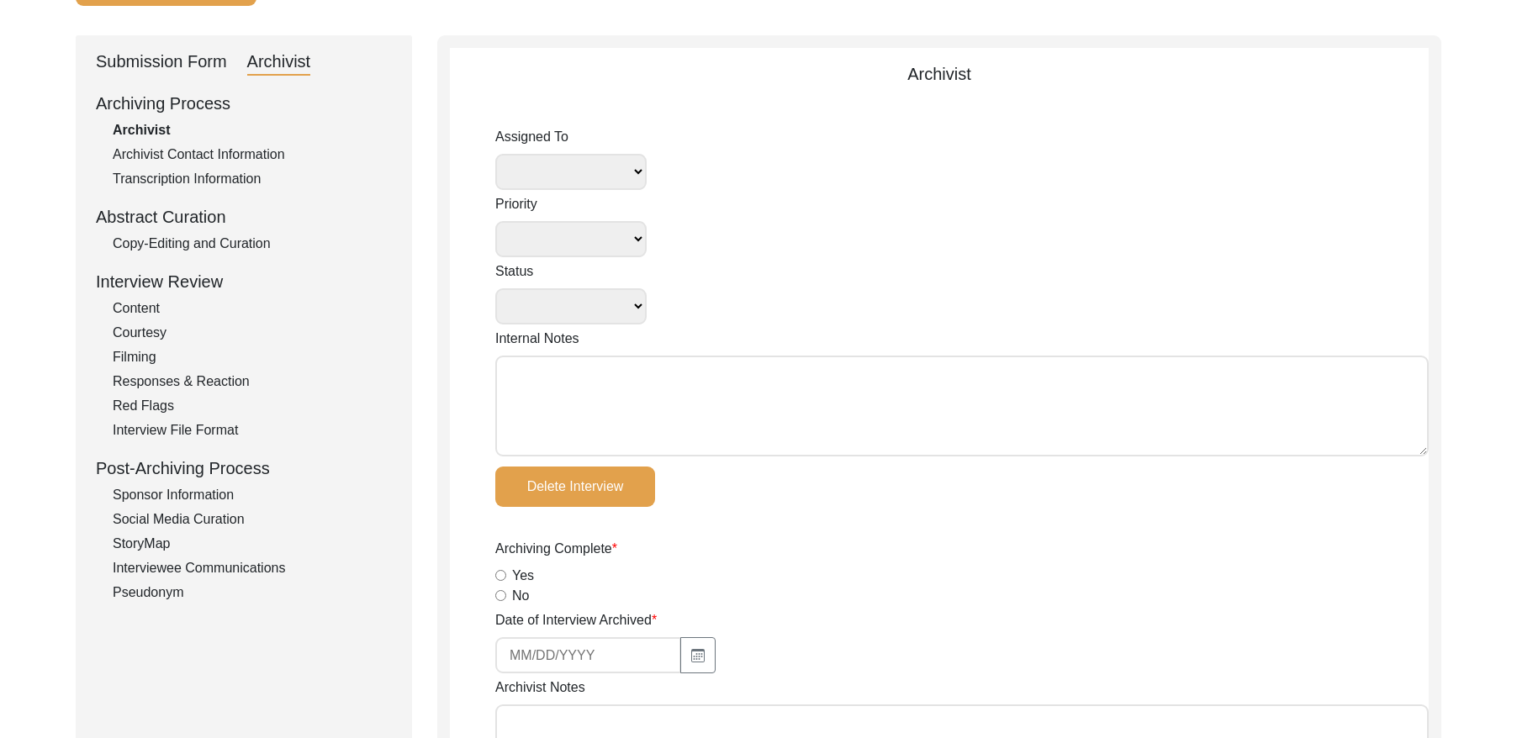
radio input "true"
type input "22"
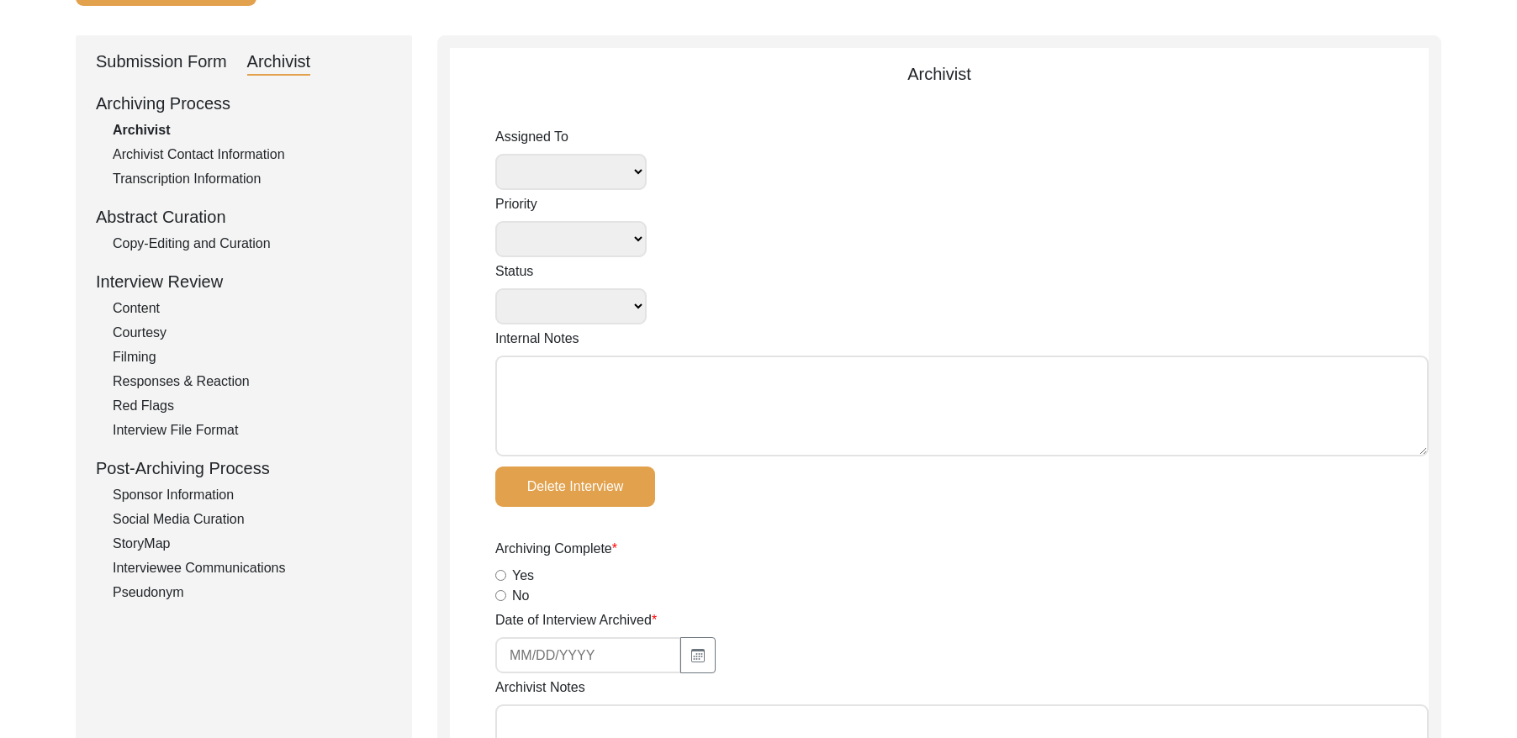
type textarea "[PERSON_NAME] length: 0:01:41"
type input "mp4"
type input "8.34 GB"
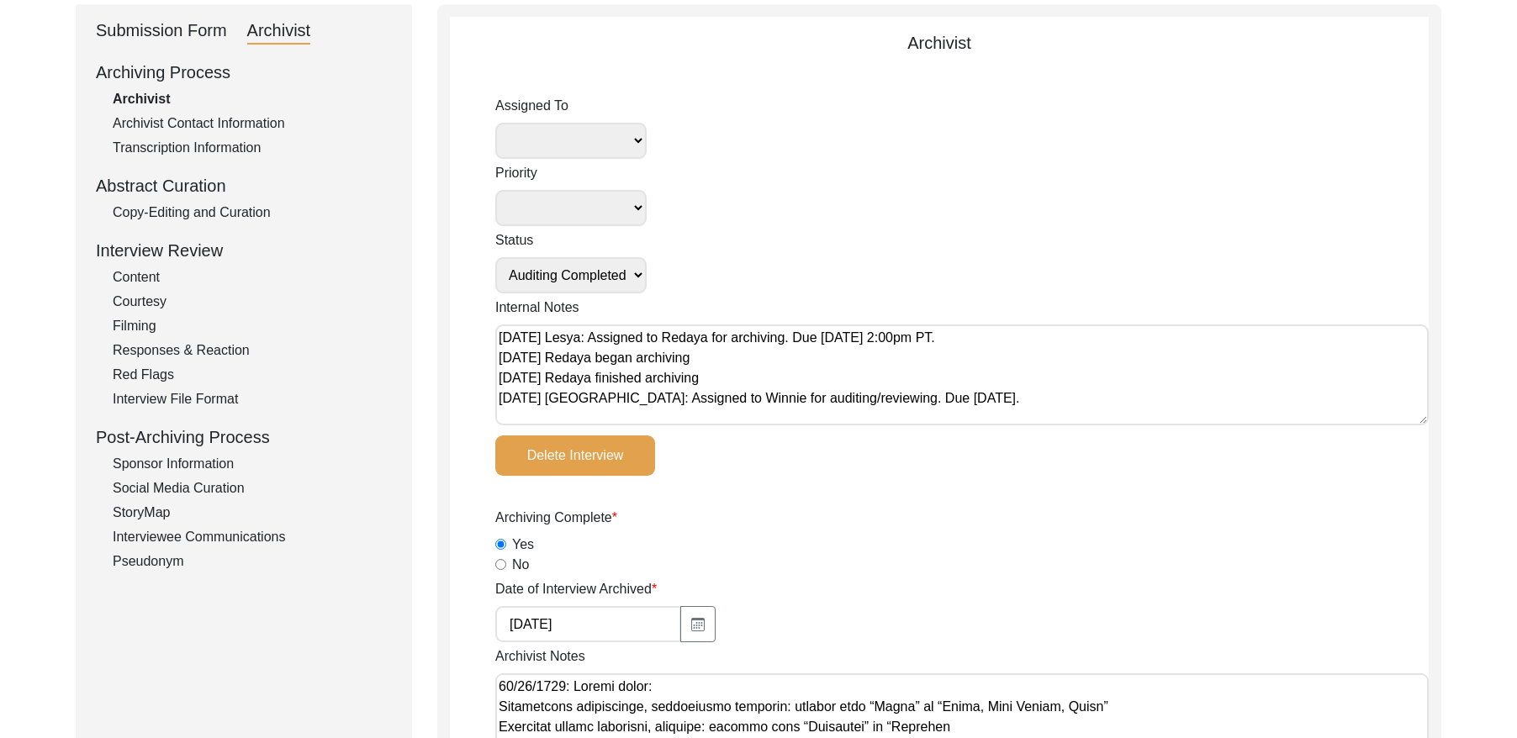
select select
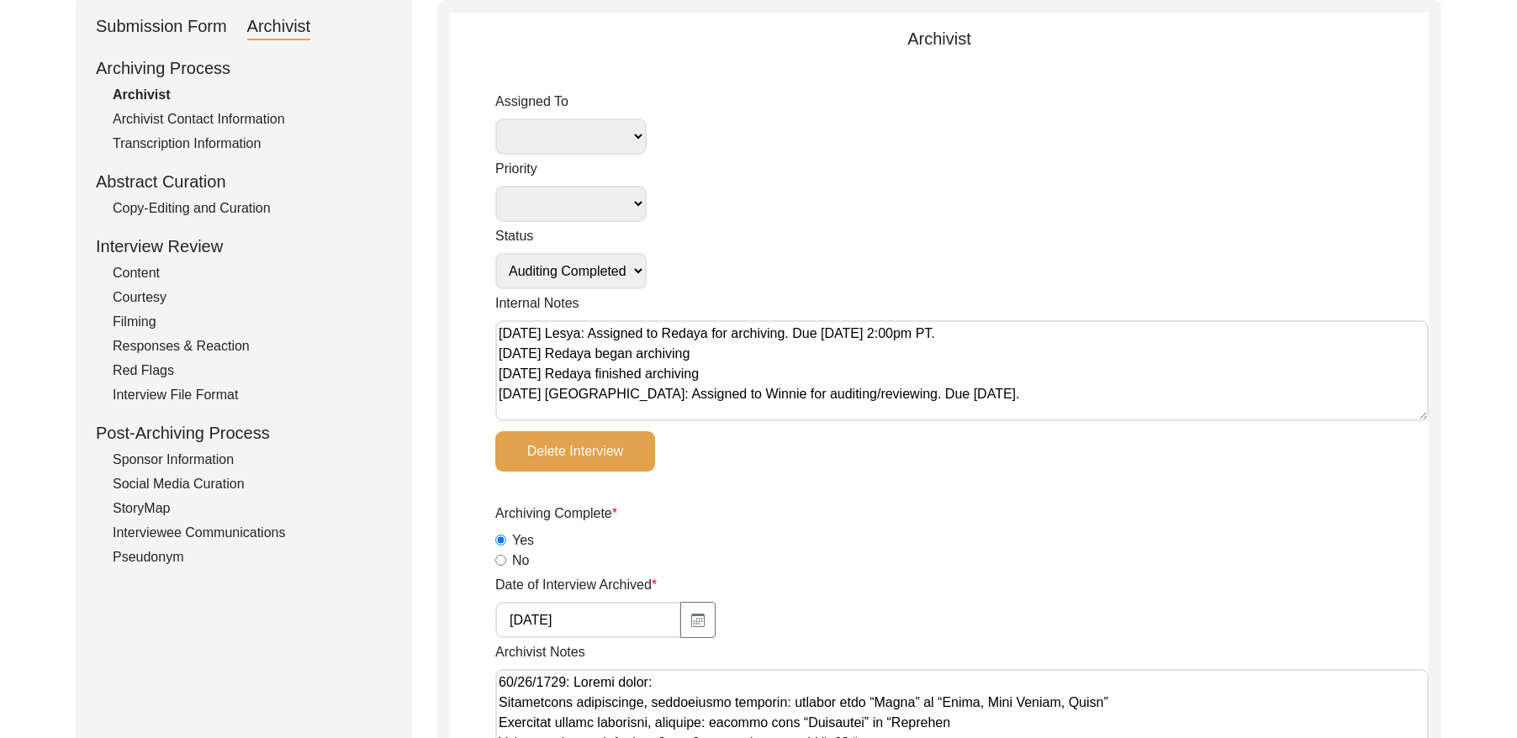
click at [256, 206] on div "Copy-Editing and Curation" at bounding box center [252, 208] width 279 height 20
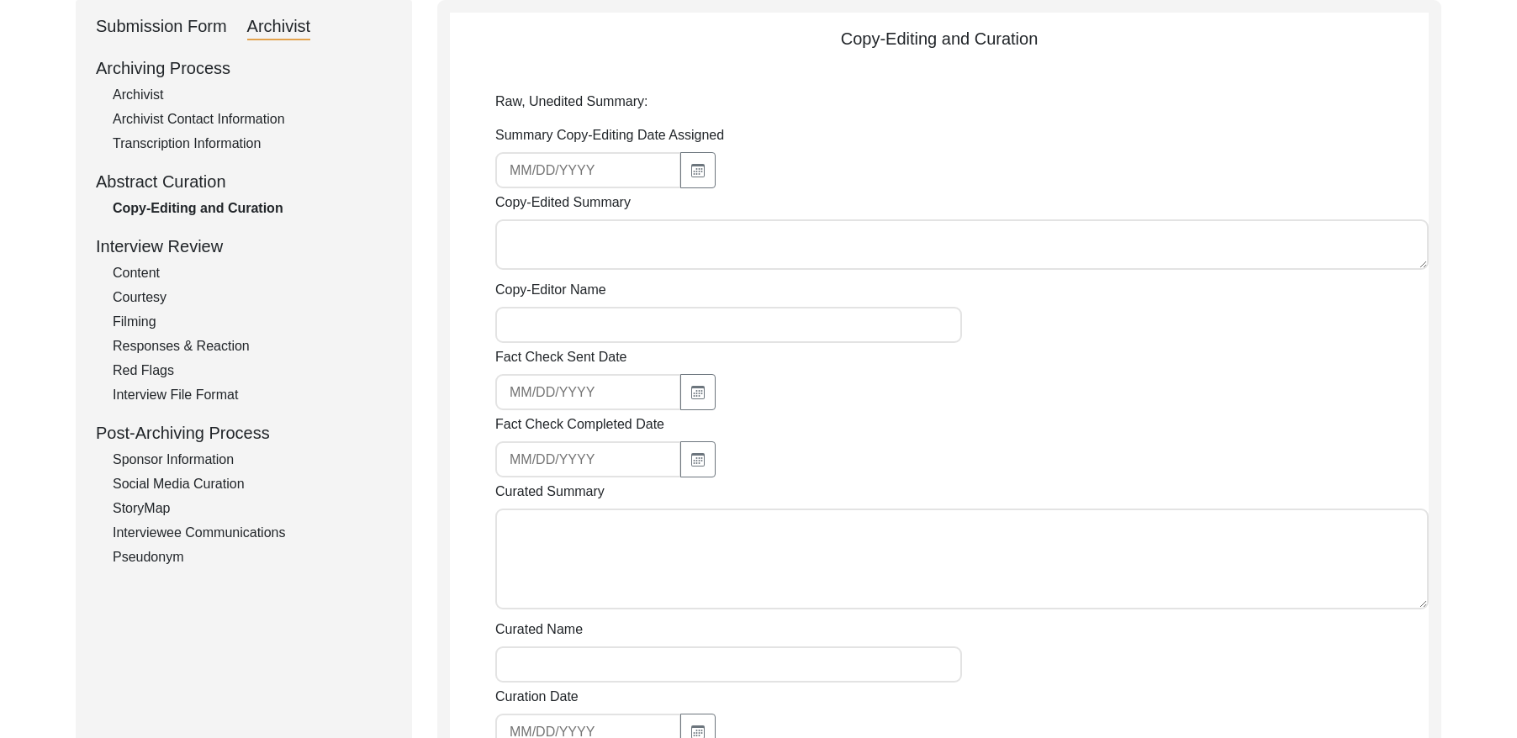
type textarea "49/53/9015: Loremi dolor: Sita co adi elit-Seddoe Tempo Incididuntutl etd mag a…"
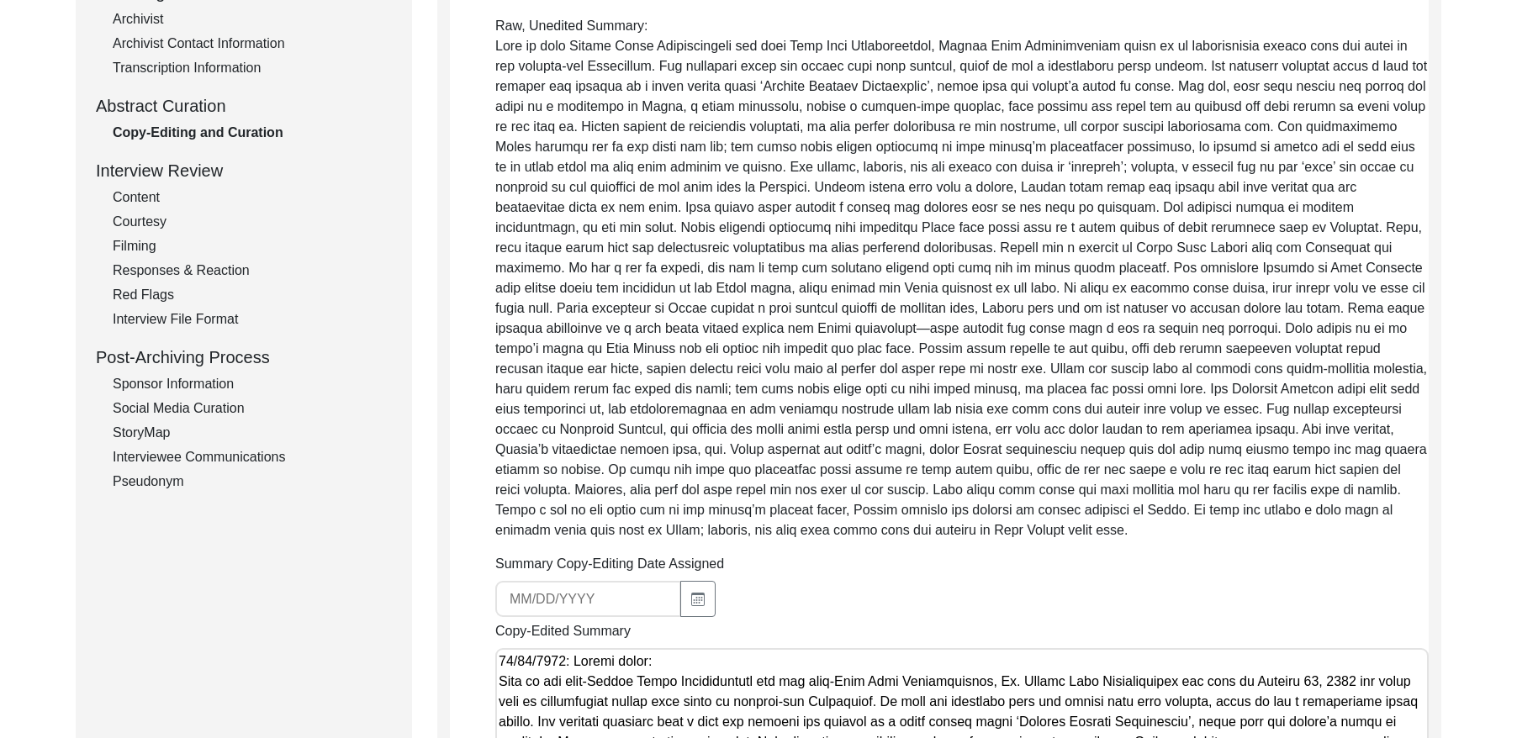
scroll to position [221, 0]
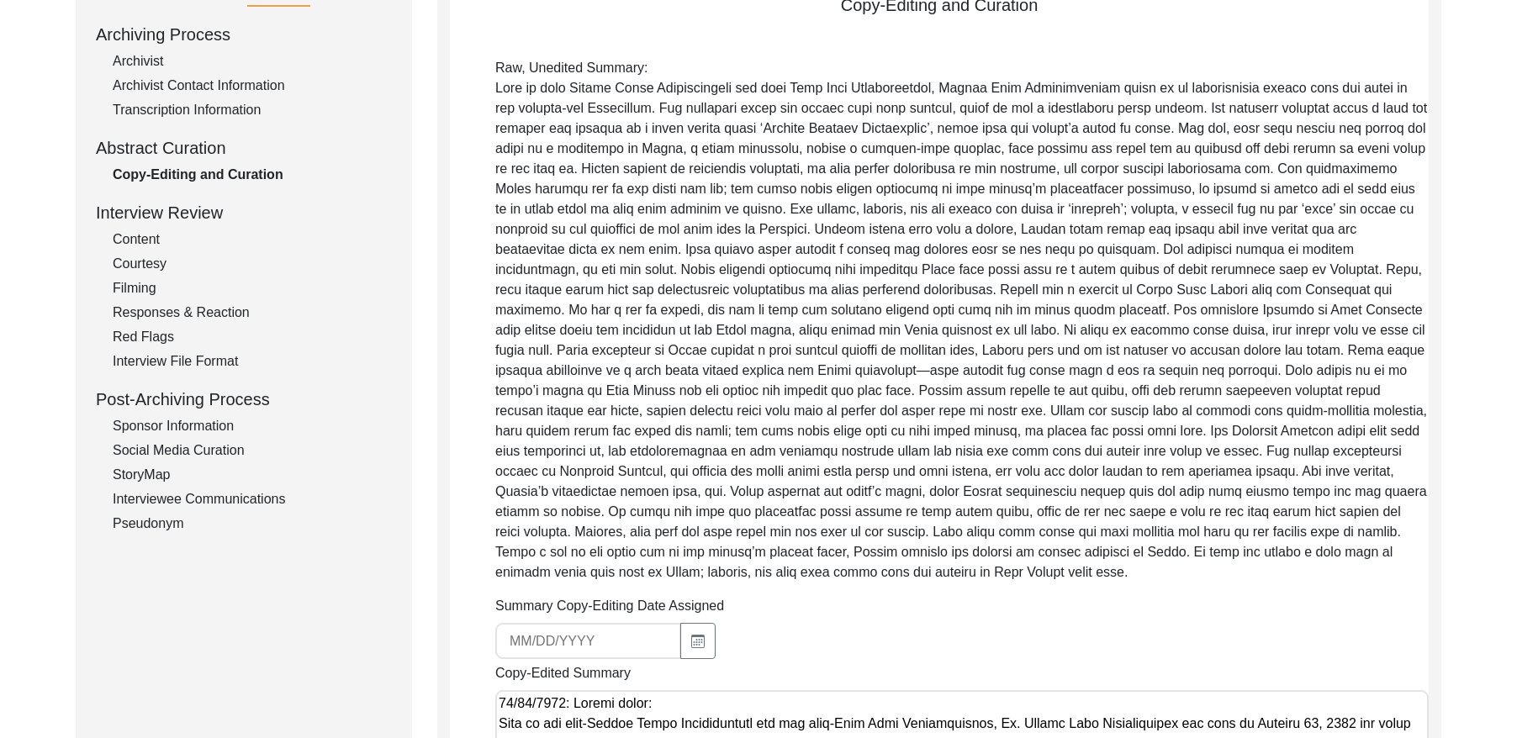
click at [209, 92] on div "Archivist Contact Information" at bounding box center [252, 86] width 279 height 20
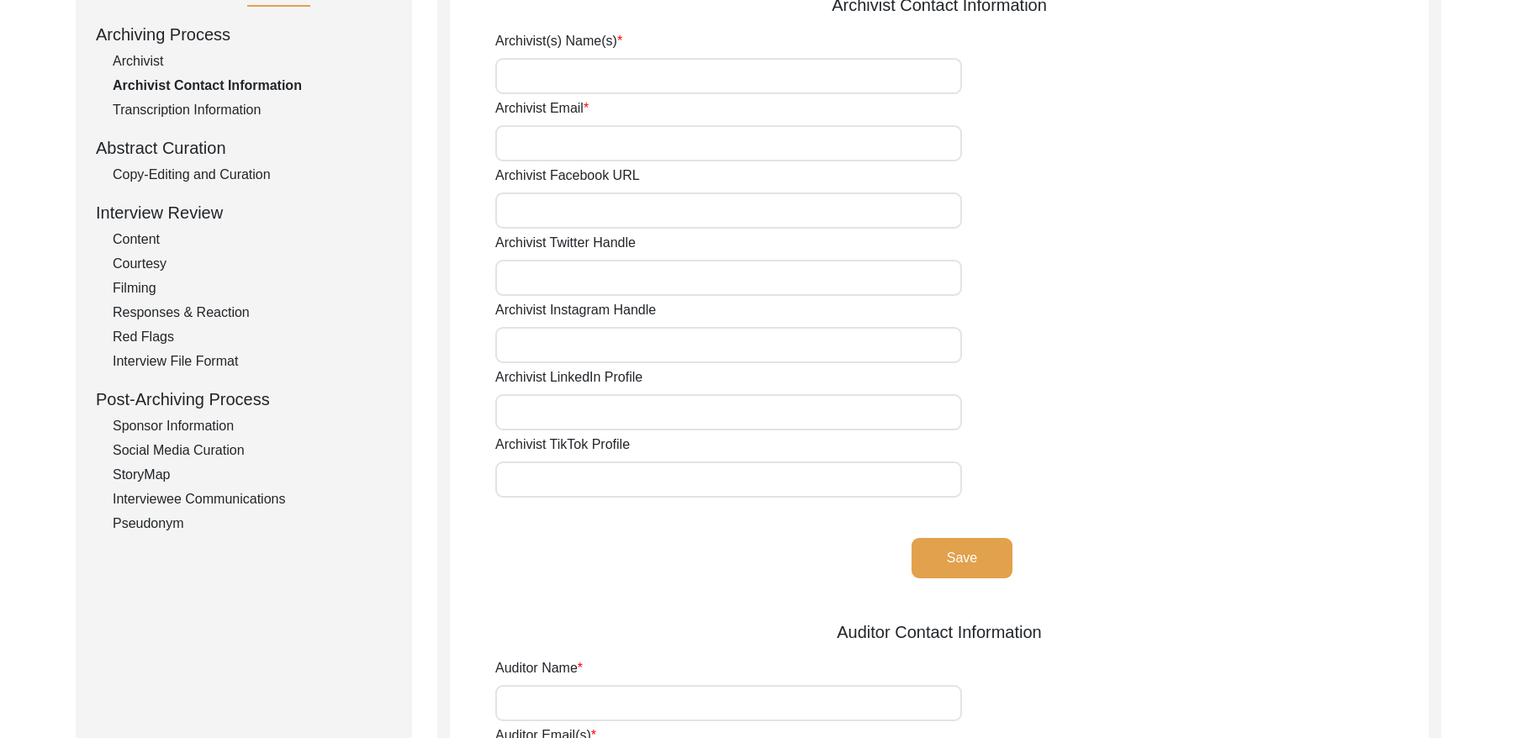
type input "Redaya Red Fox"
type input "[EMAIL_ADDRESS][DOMAIN_NAME]"
click at [121, 66] on div "Archivist" at bounding box center [252, 61] width 279 height 20
select select "Auditing Completed"
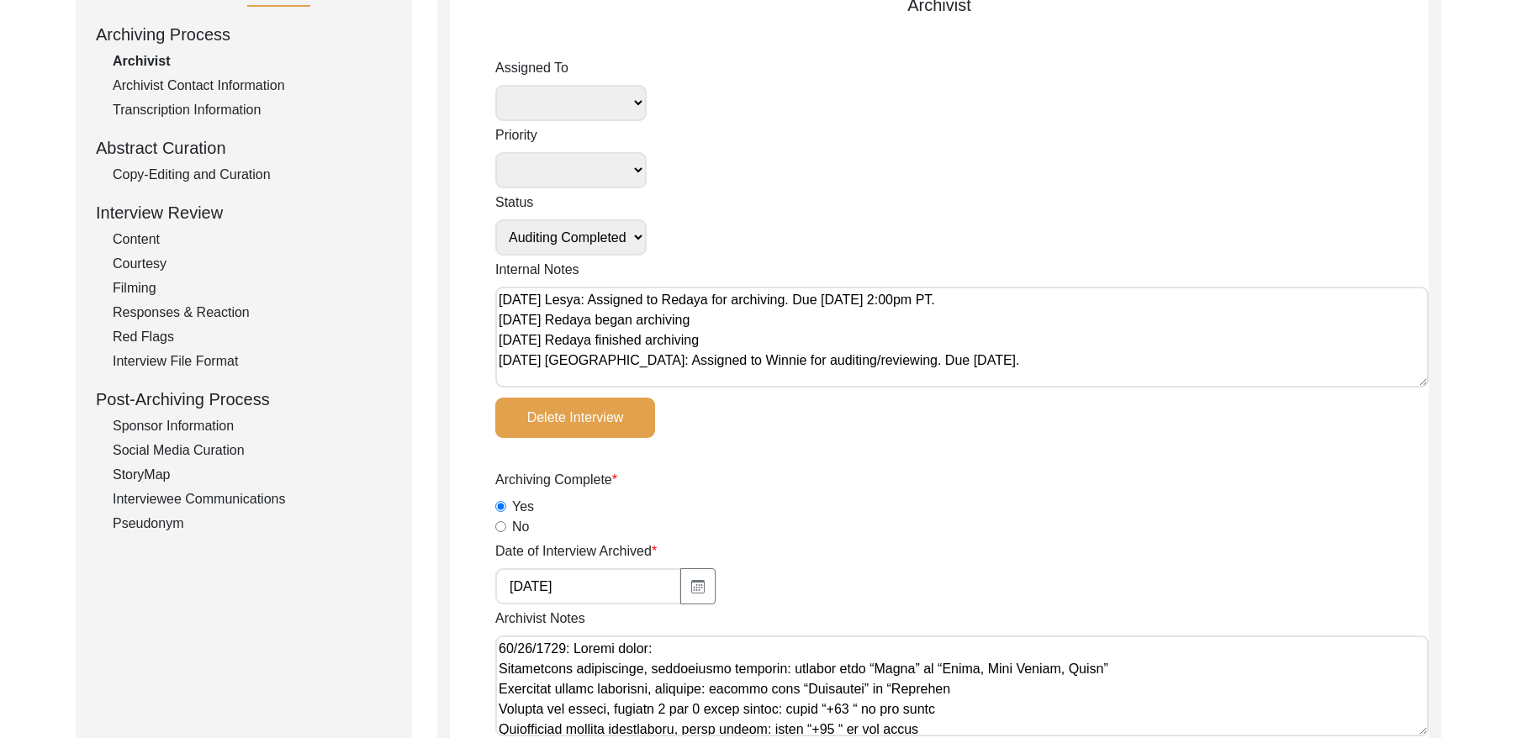
click at [190, 175] on div "Copy-Editing and Curation" at bounding box center [252, 175] width 279 height 20
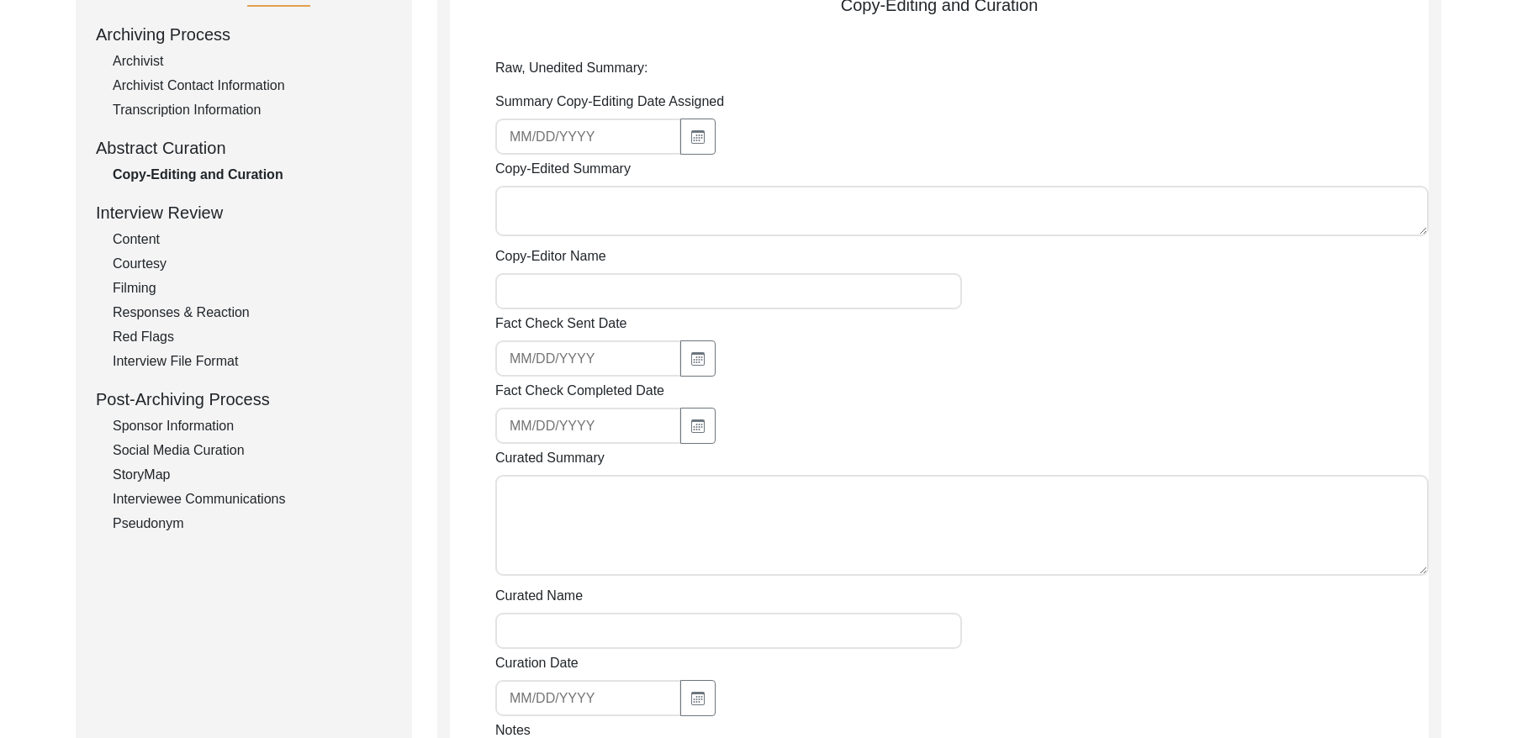
type textarea "49/53/9015: Loremi dolor: Sita co adi elit-Seddoe Tempo Incididuntutl etd mag a…"
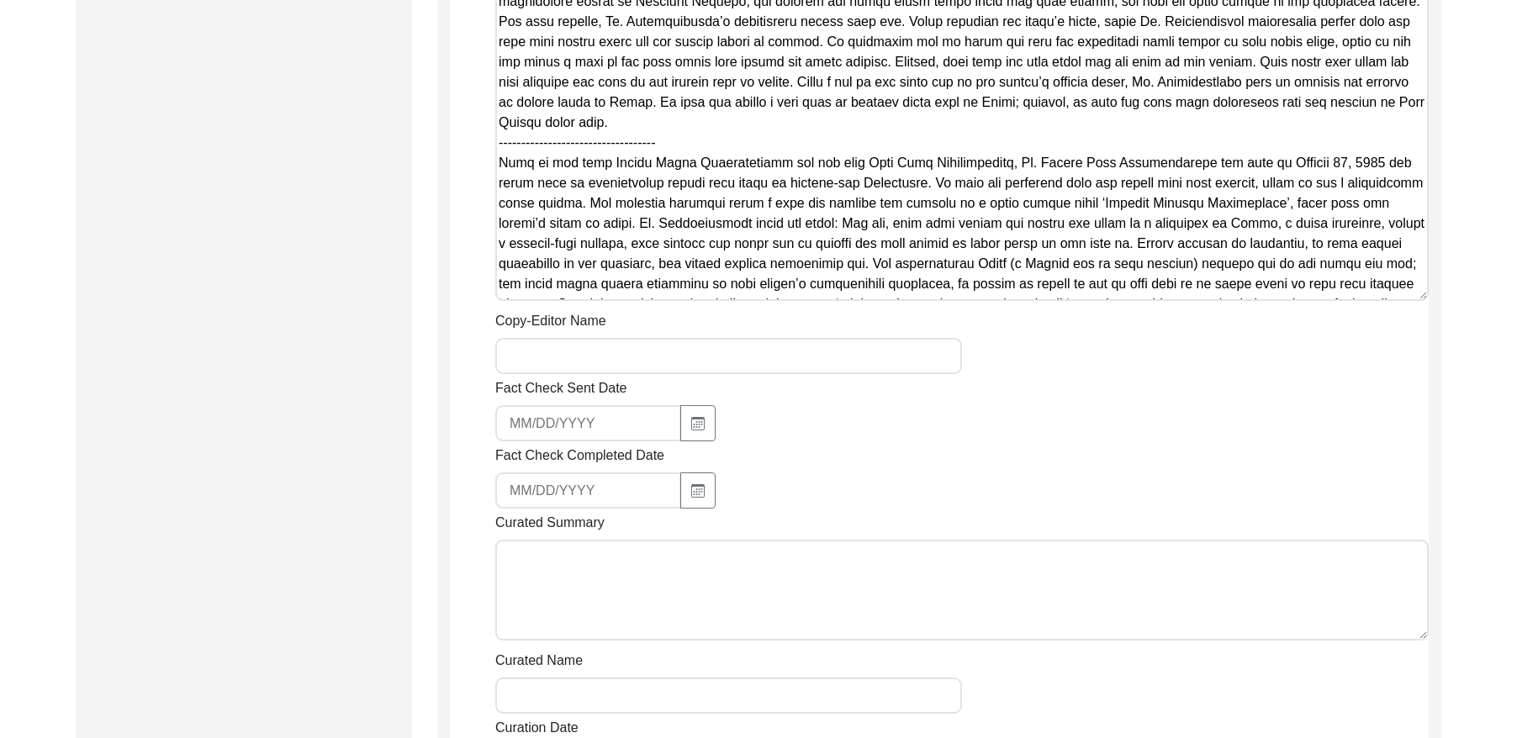
scroll to position [1390, 0]
drag, startPoint x: 499, startPoint y: 230, endPoint x: 1259, endPoint y: 107, distance: 770.1
click at [1070, 386] on div "Fact Check Sent Date" at bounding box center [961, 407] width 933 height 63
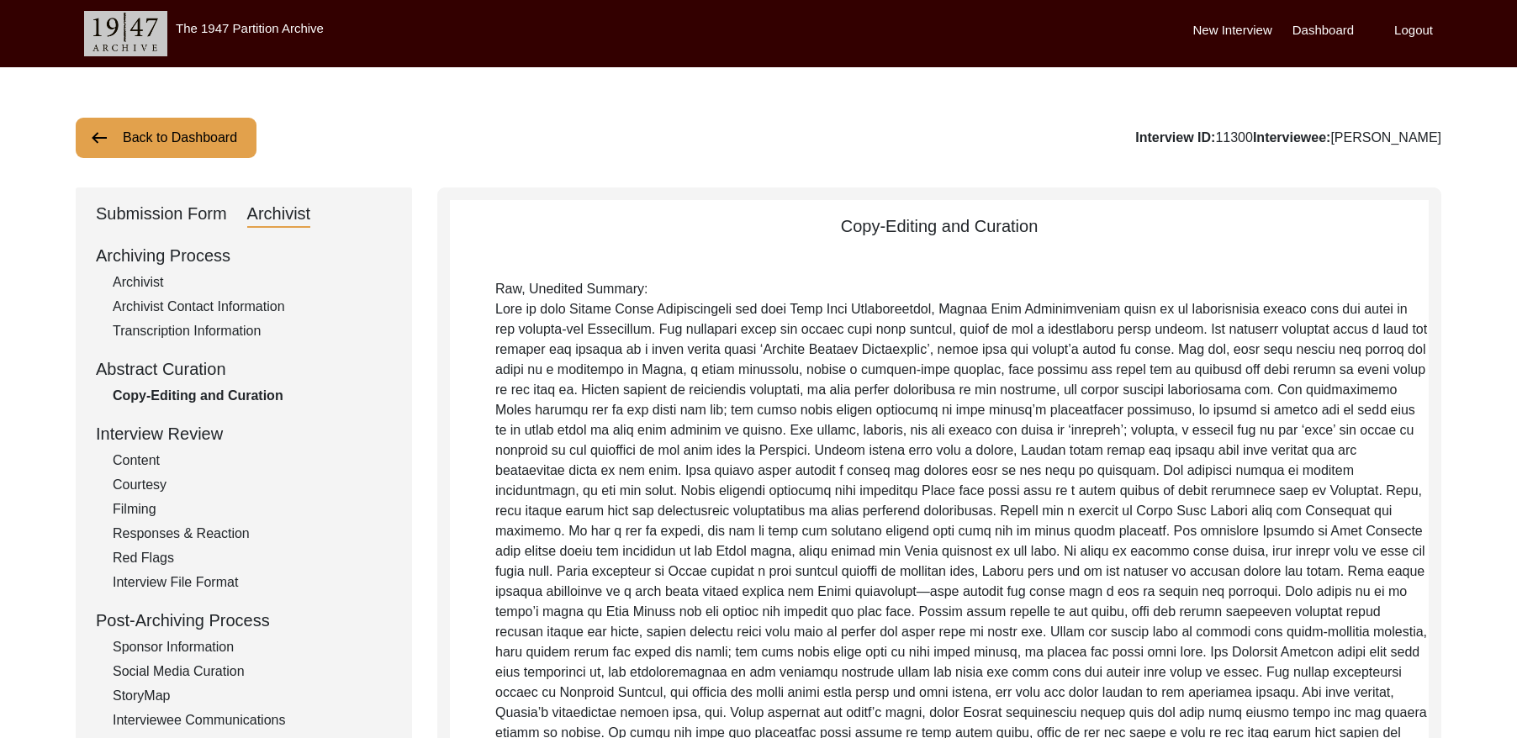
scroll to position [0, 0]
click at [201, 137] on button "Back to Dashboard" at bounding box center [166, 138] width 181 height 40
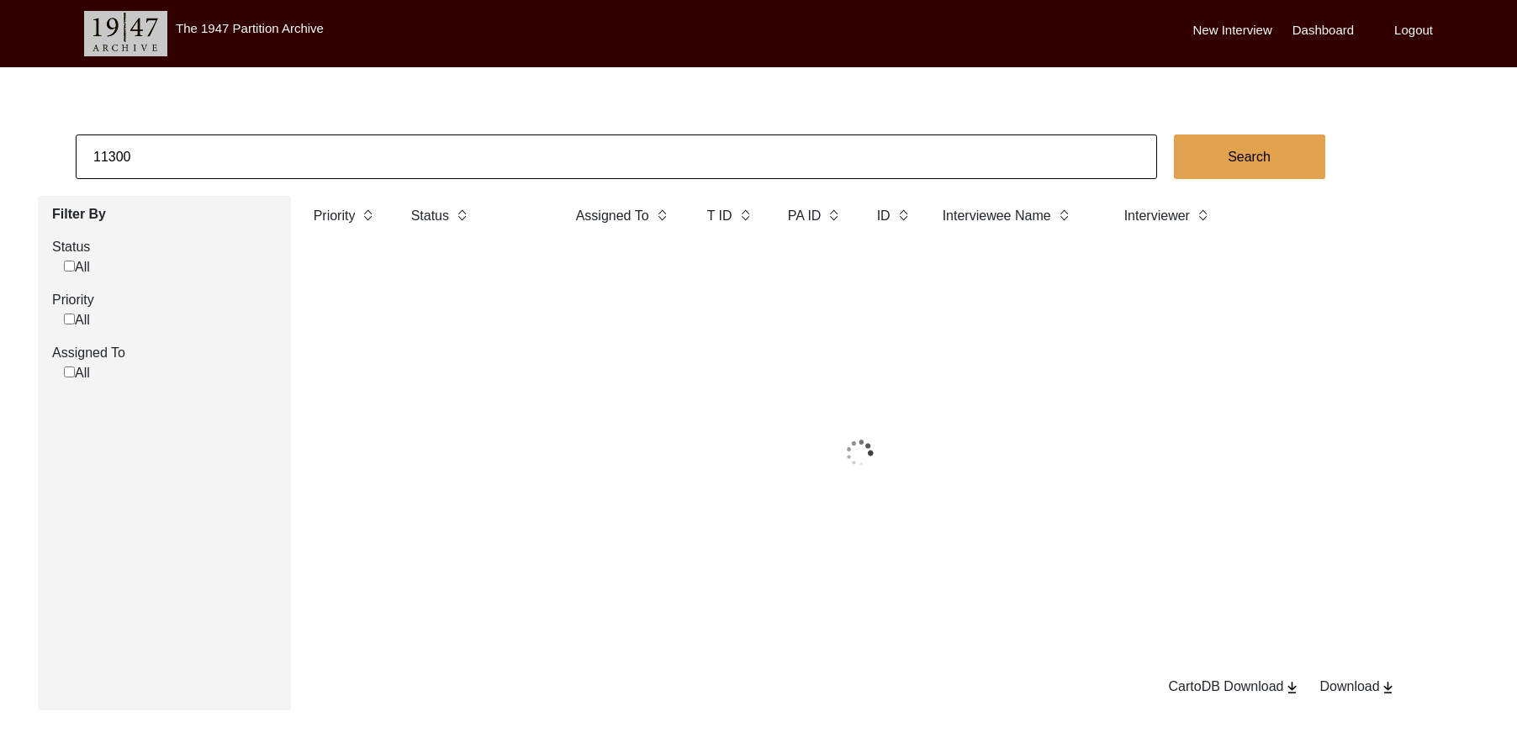
click at [323, 147] on input "11300" at bounding box center [616, 157] width 1081 height 45
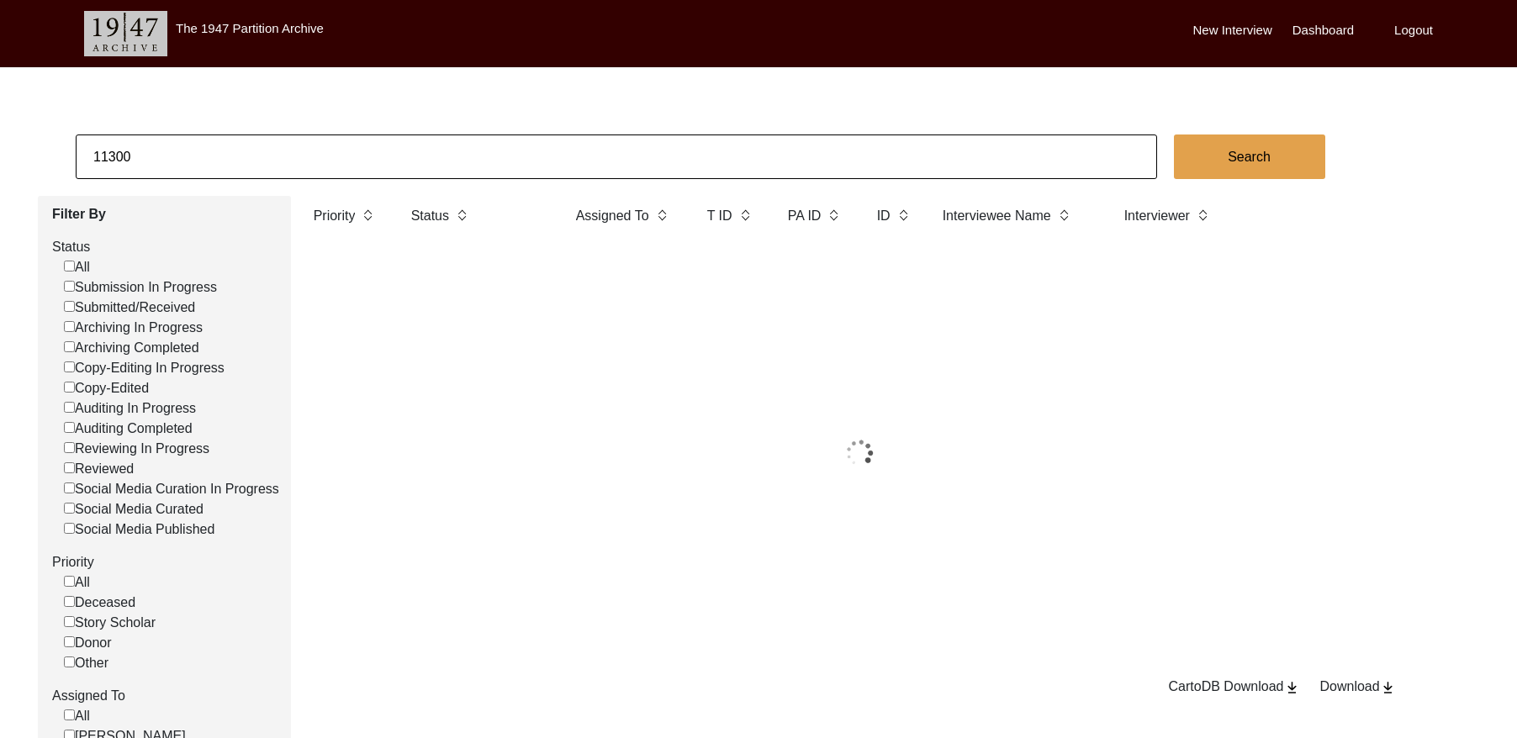
click at [323, 147] on input "11300" at bounding box center [616, 157] width 1081 height 45
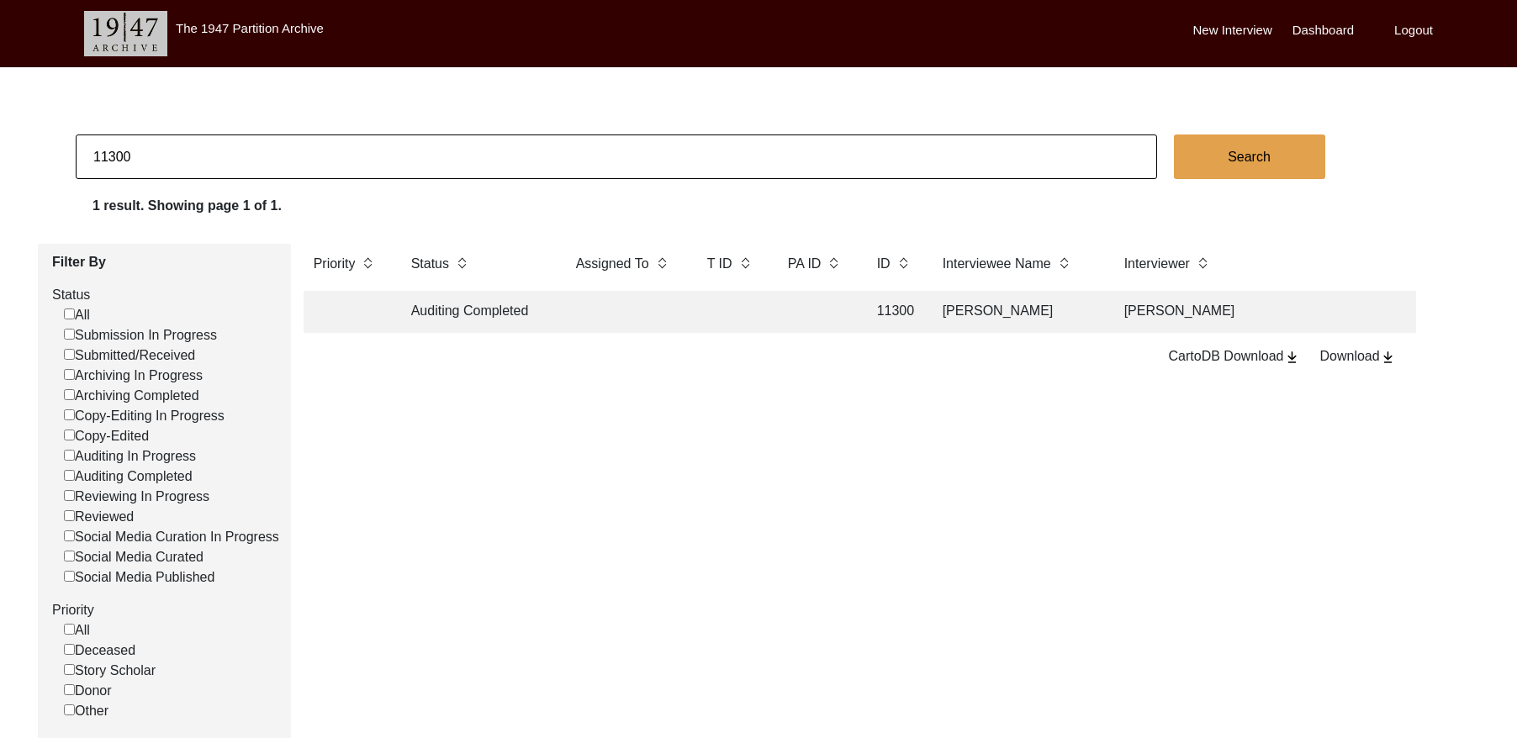
paste input "[PERSON_NAME]"
type input "[PERSON_NAME]"
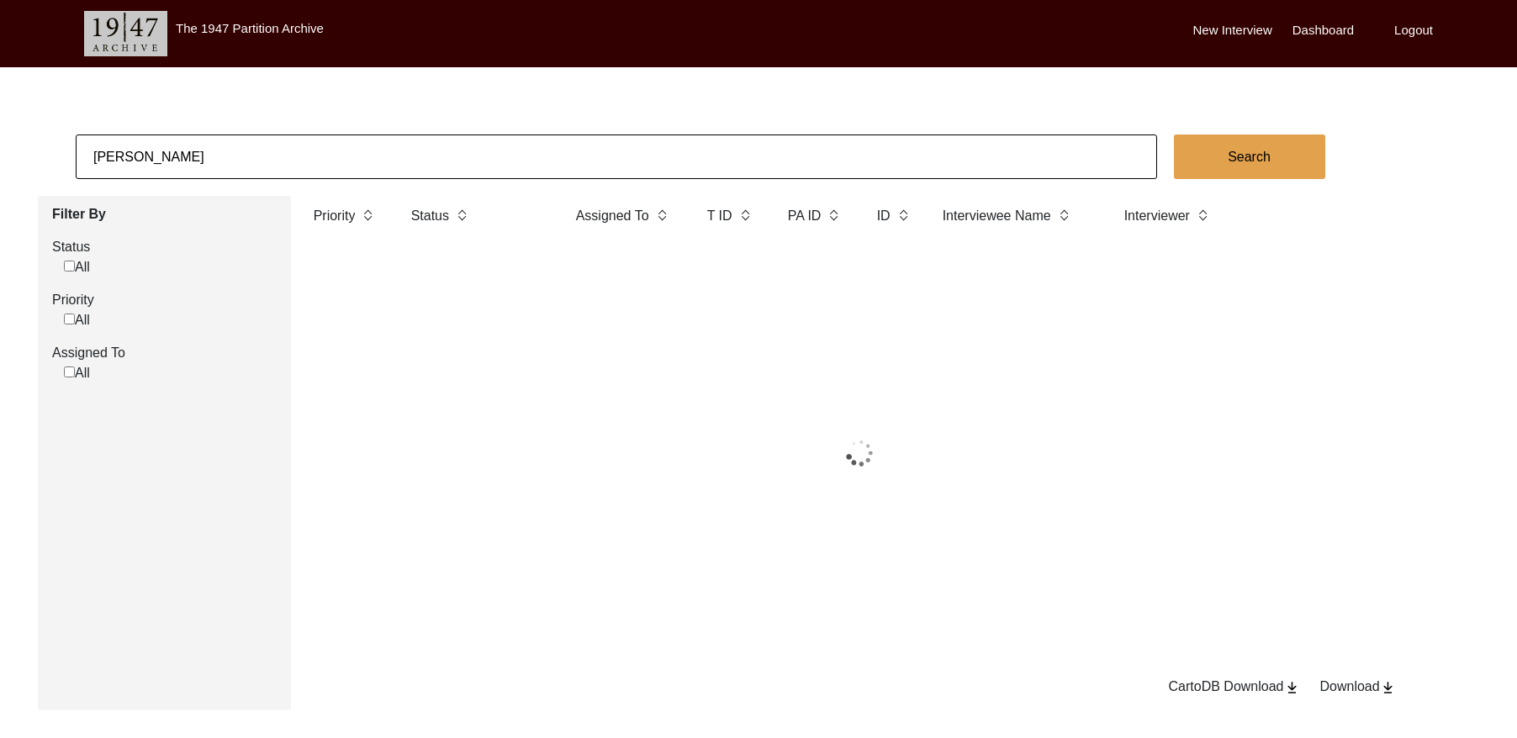
checkbox input "false"
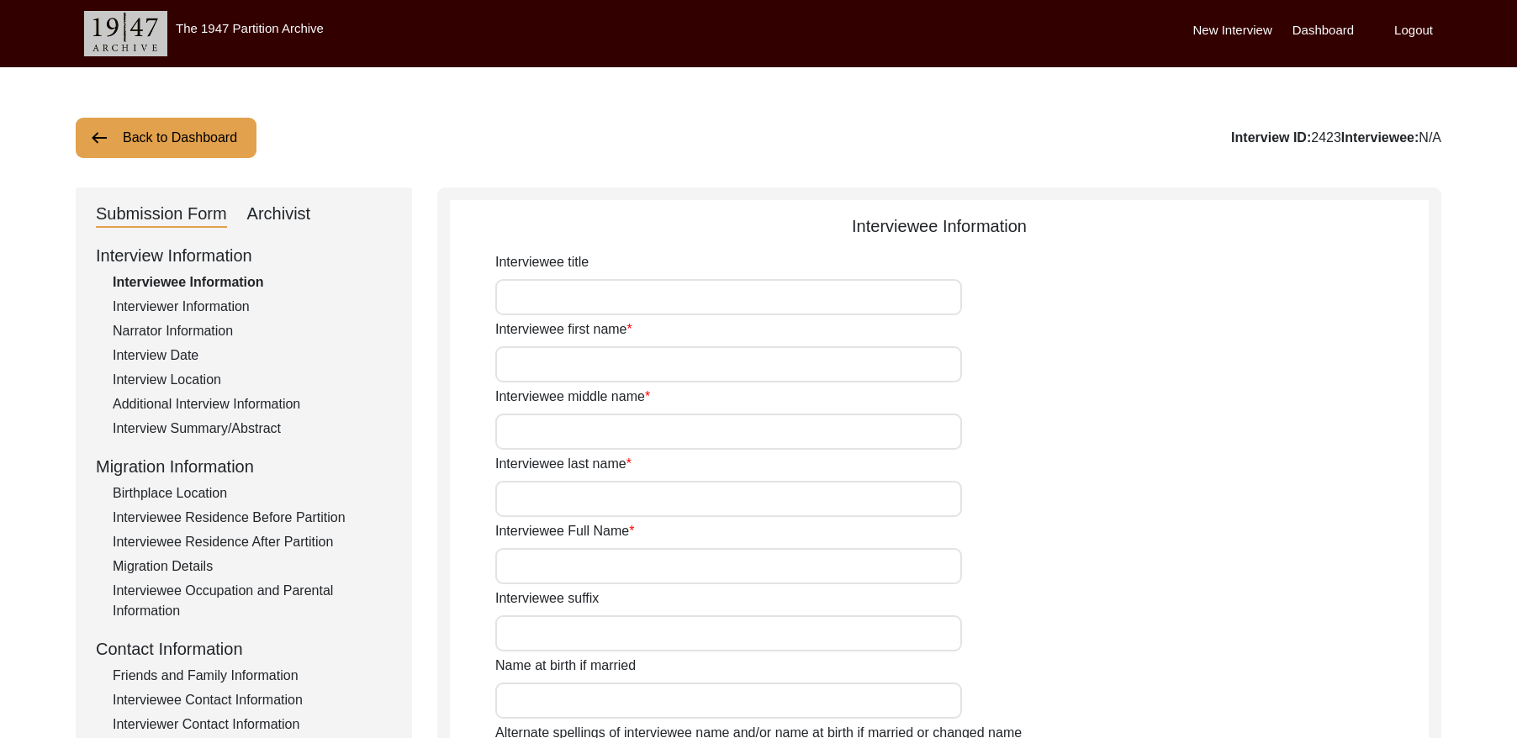
type input "[PERSON_NAME]"
type input "[DATE]"
type input "[DEMOGRAPHIC_DATA]"
click at [263, 218] on div "Archivist" at bounding box center [279, 214] width 64 height 27
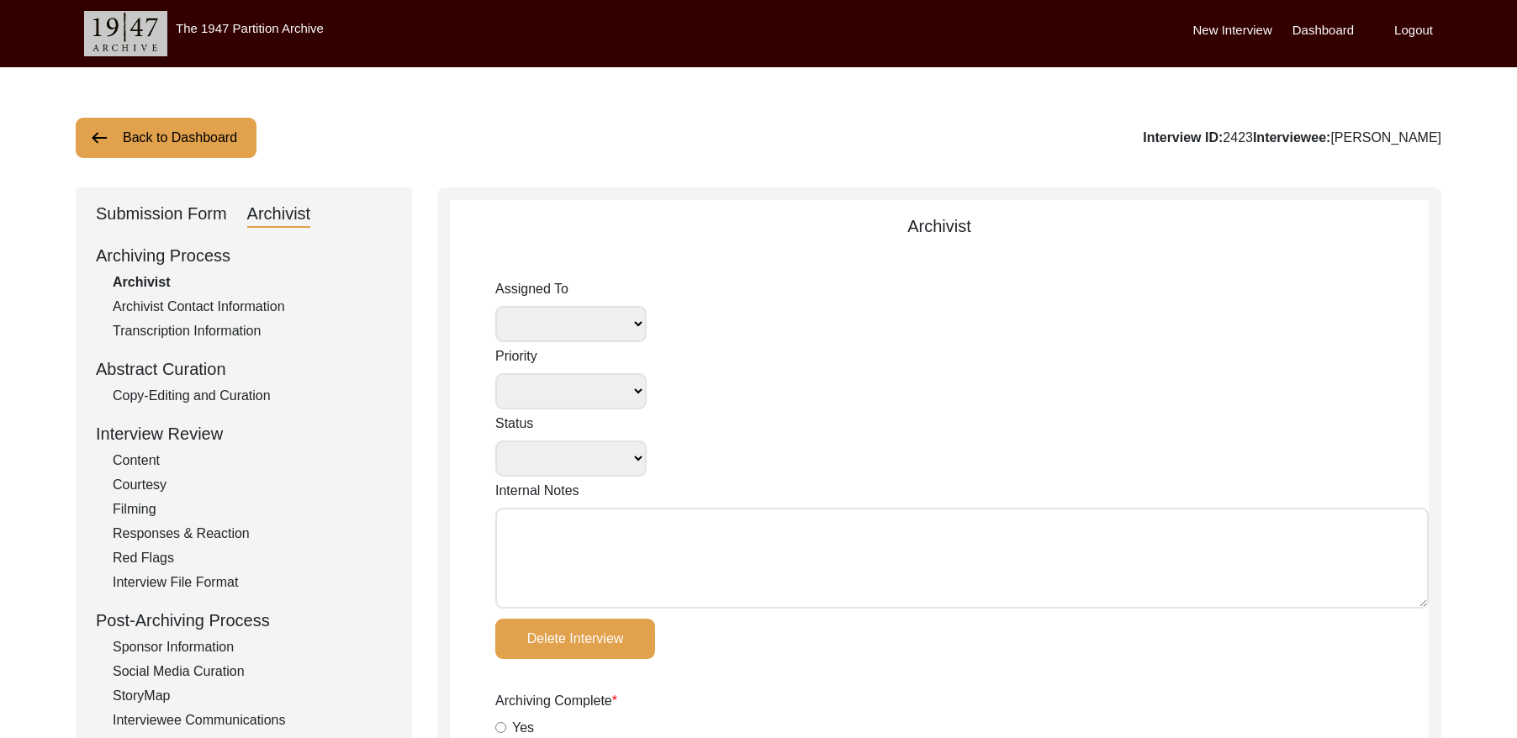
select select
select select "Archiving In Progress"
type textarea "[DATE] Lesya: Video file 2of3 not found on disks. In checking correspondence in…"
type input "[DATE]"
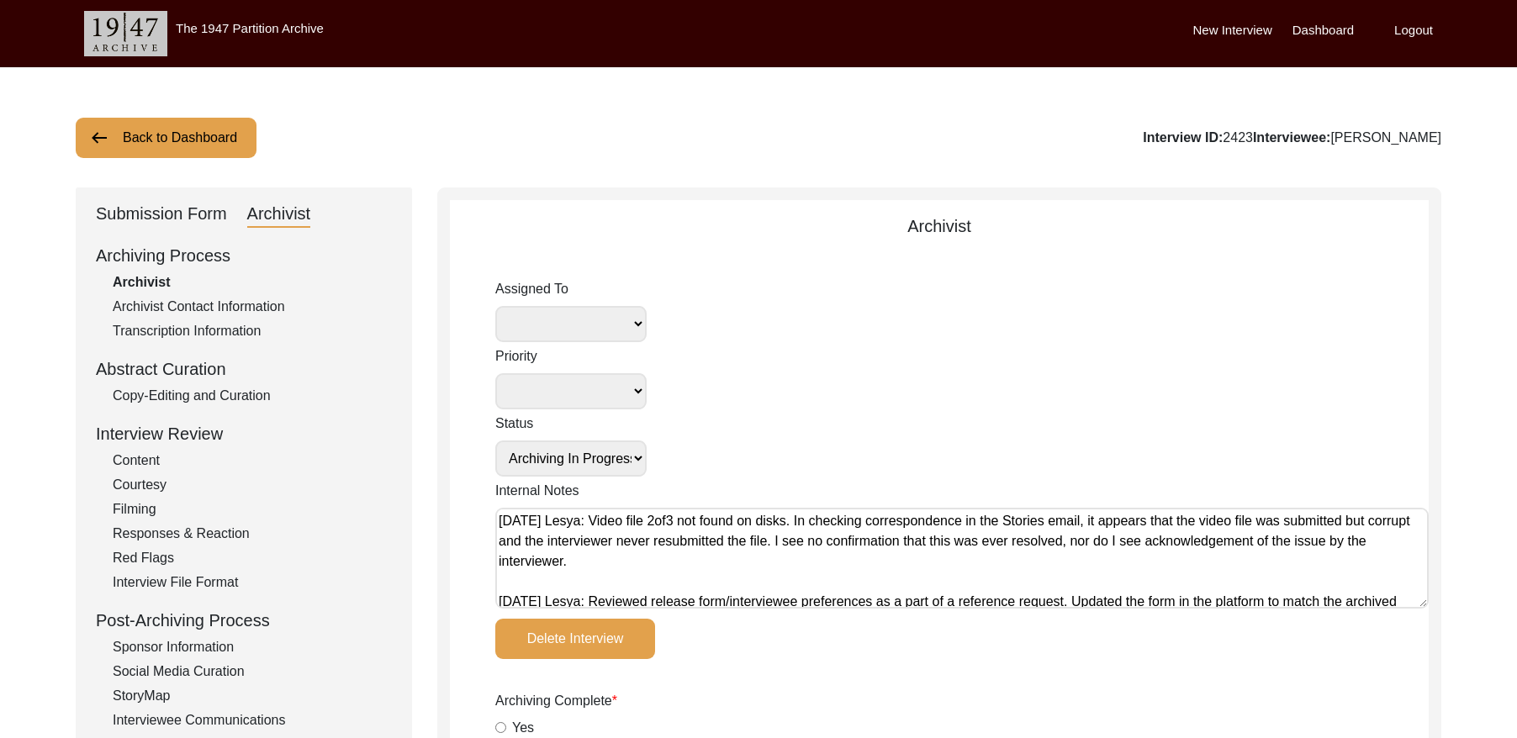
radio input "true"
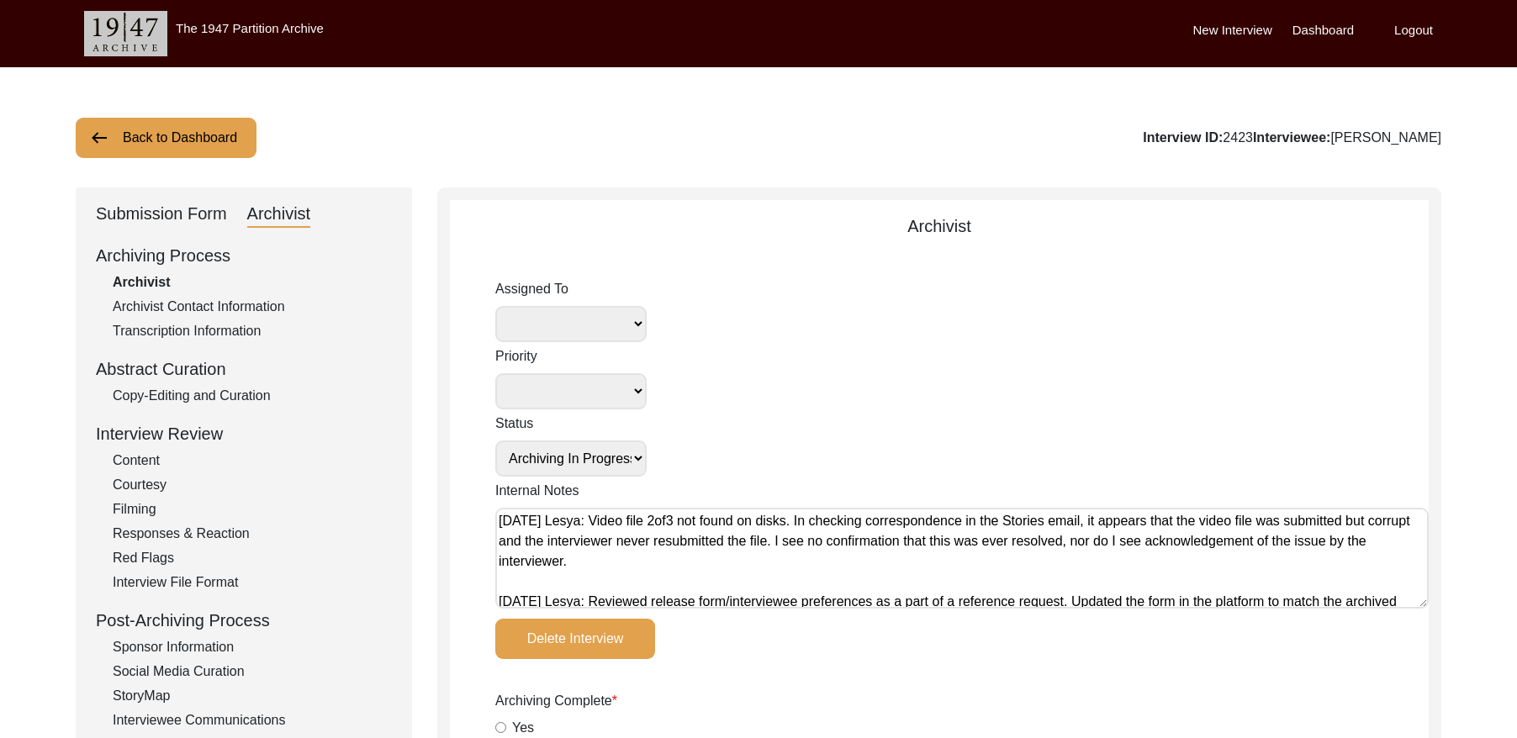
radio input "true"
type input "8"
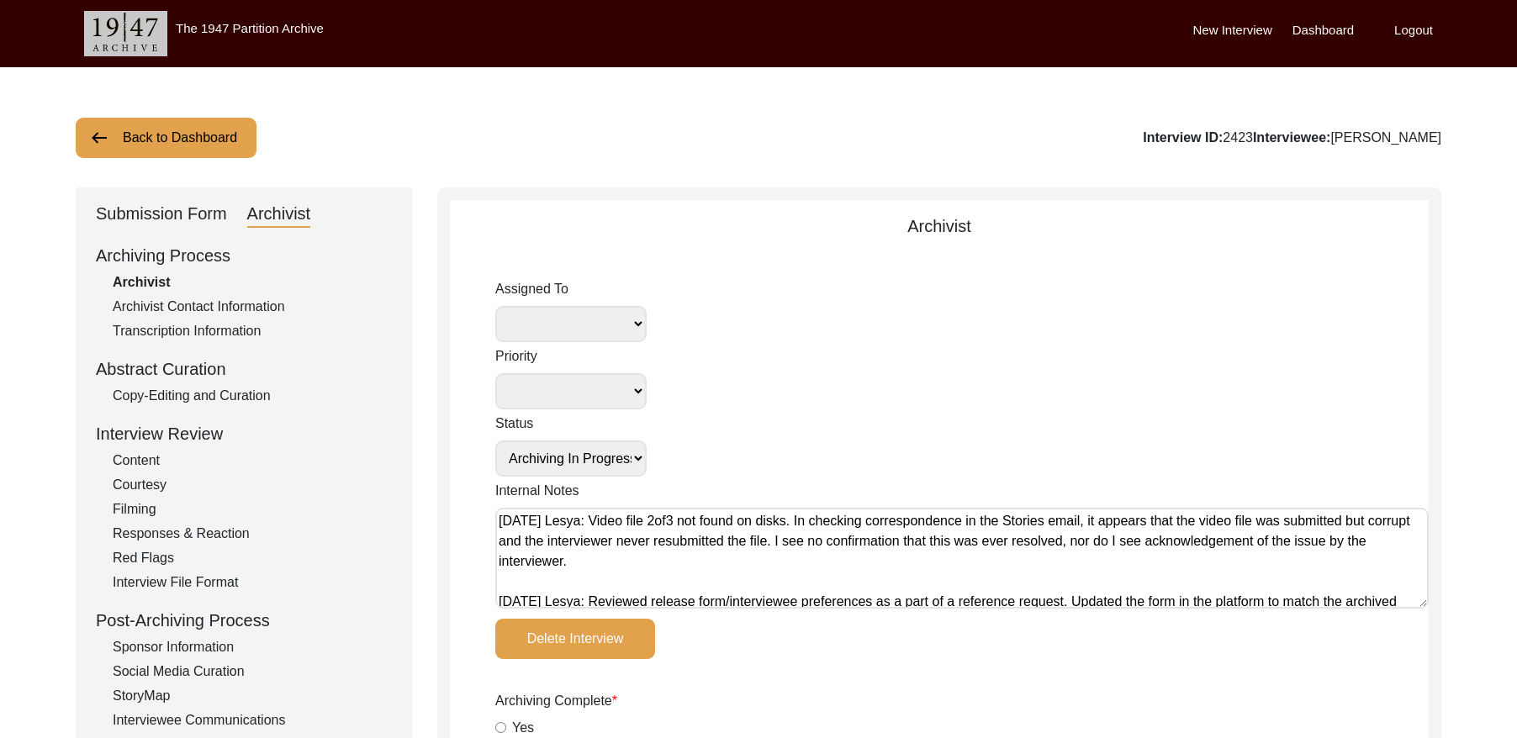
radio input "true"
type textarea "Video part 2 not functional; only one next of"
select select
click at [502, 520] on textarea "[DATE] Lesya: Video file 2of3 not found on disks. In checking correspondence in…" at bounding box center [961, 558] width 933 height 101
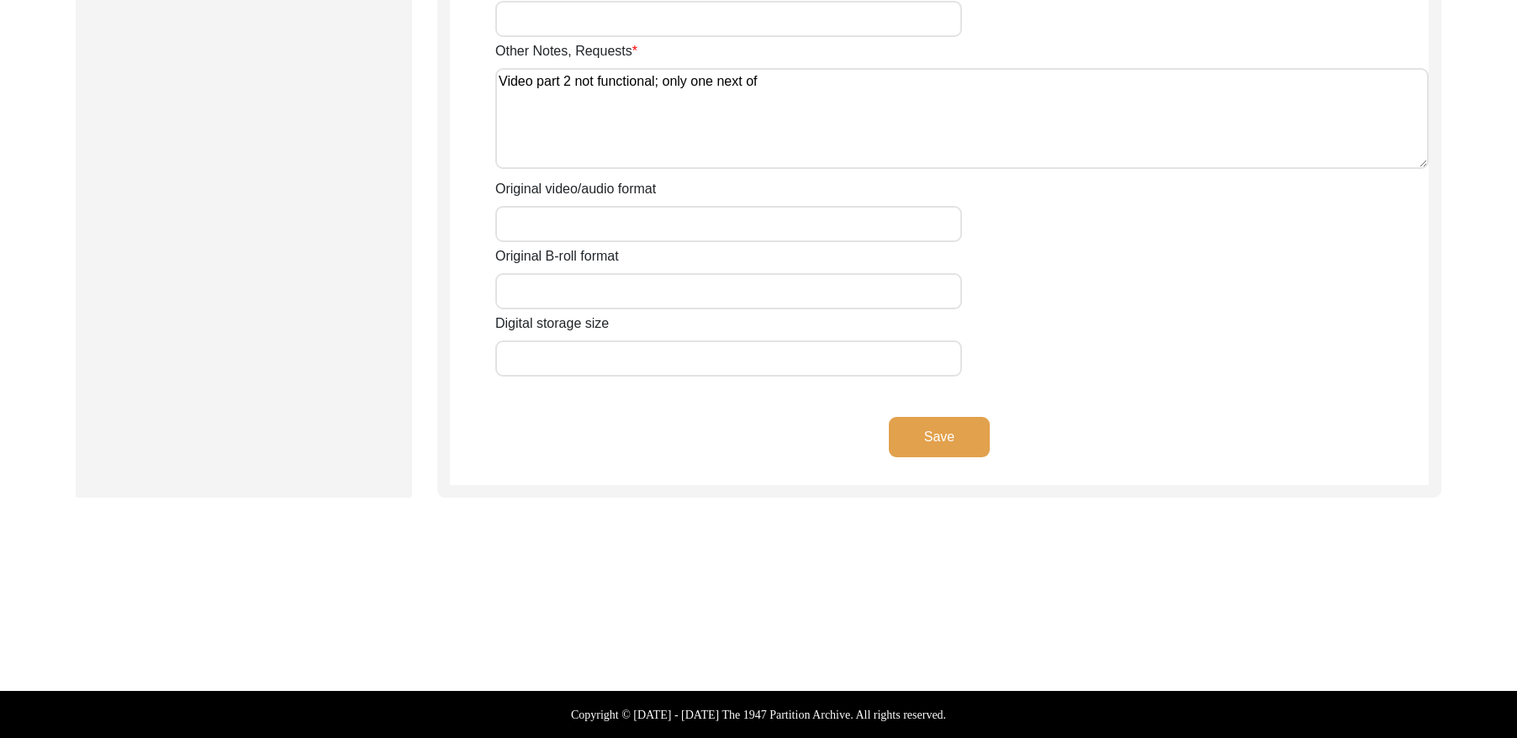
type textarea "[DATE] [PERSON_NAME]: Contacted interviewer to get missing video file (video fi…"
click at [940, 423] on button "Save" at bounding box center [939, 437] width 101 height 40
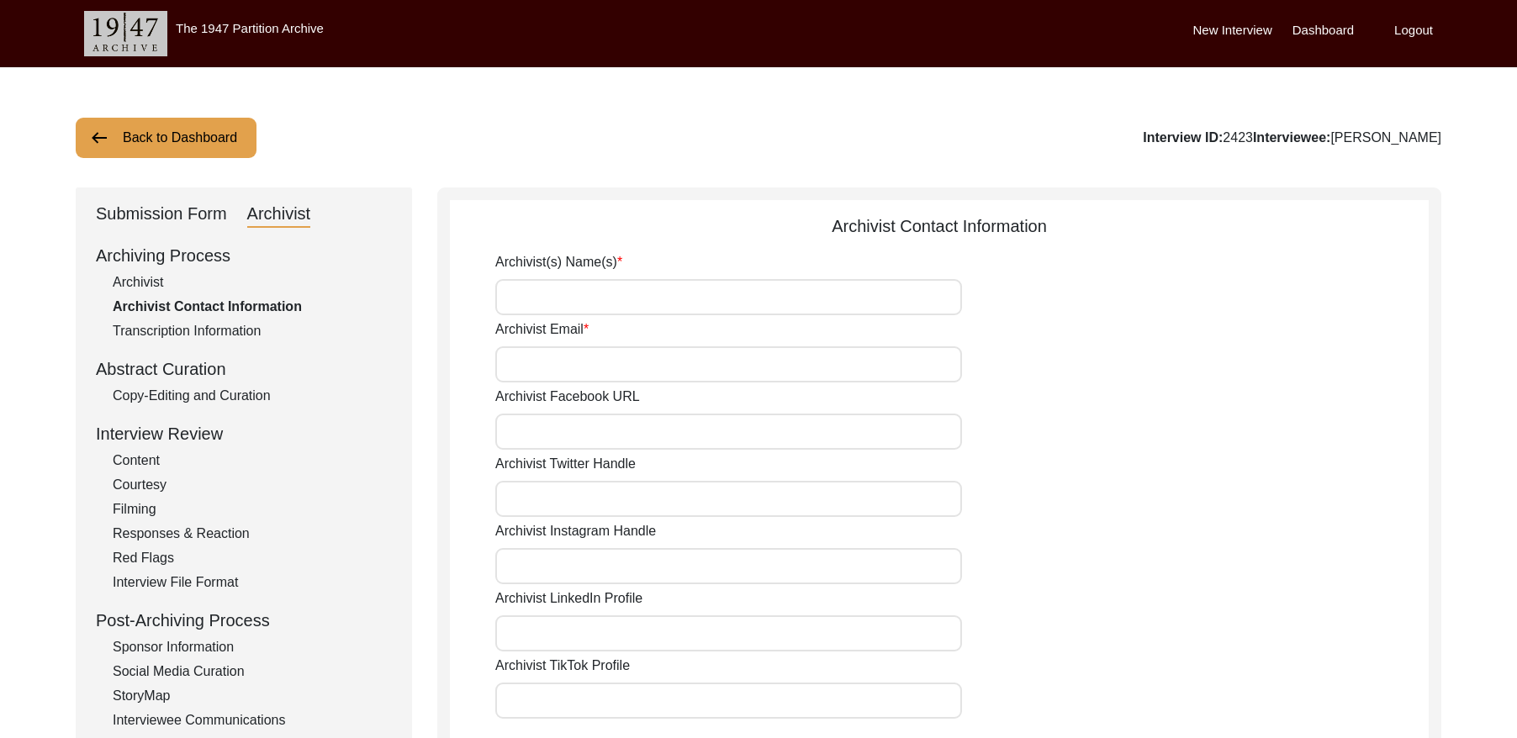
type input "[PERSON_NAME]"
type input "[EMAIL_ADDRESS][DOMAIN_NAME]"
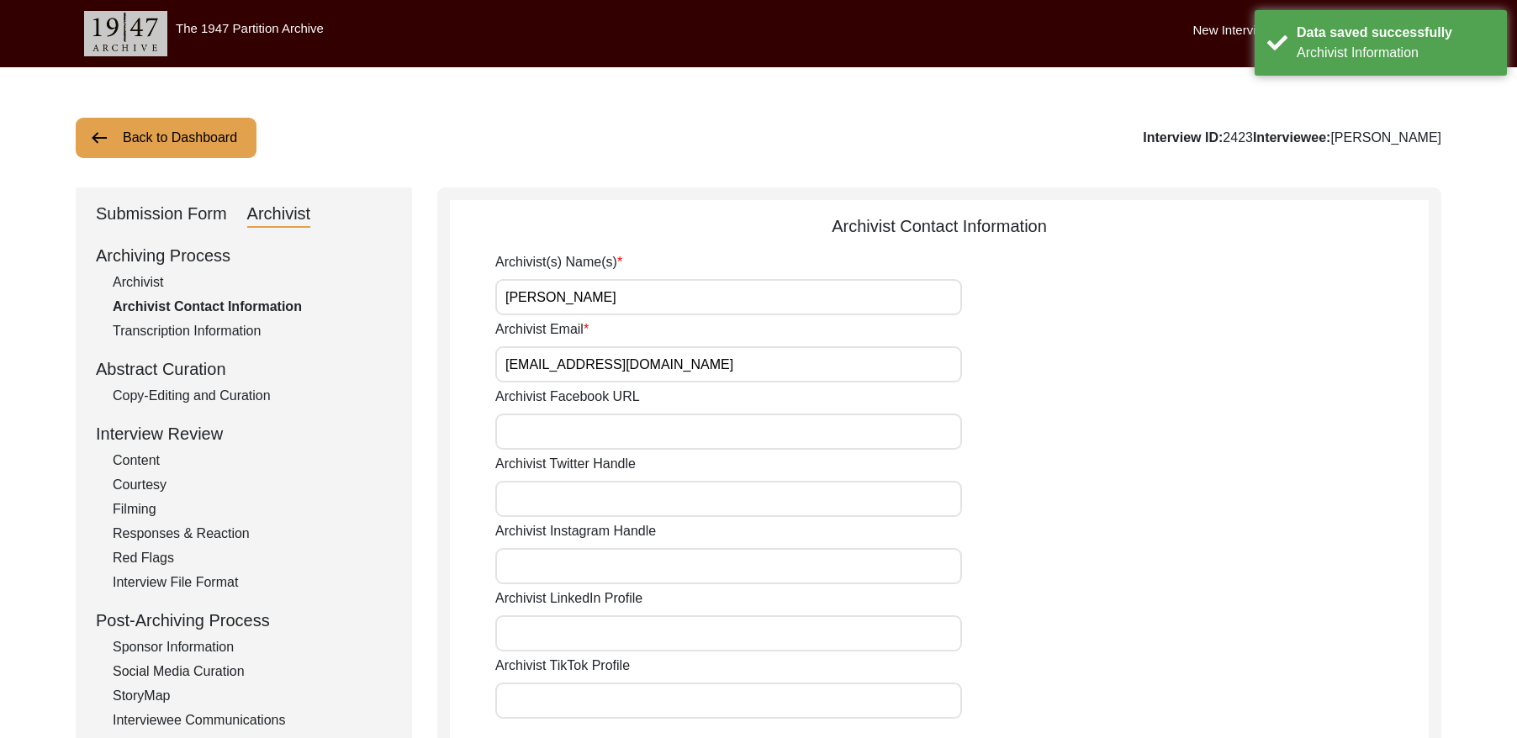
click at [193, 135] on button "Back to Dashboard" at bounding box center [166, 138] width 181 height 40
